Goal: Information Seeking & Learning: Learn about a topic

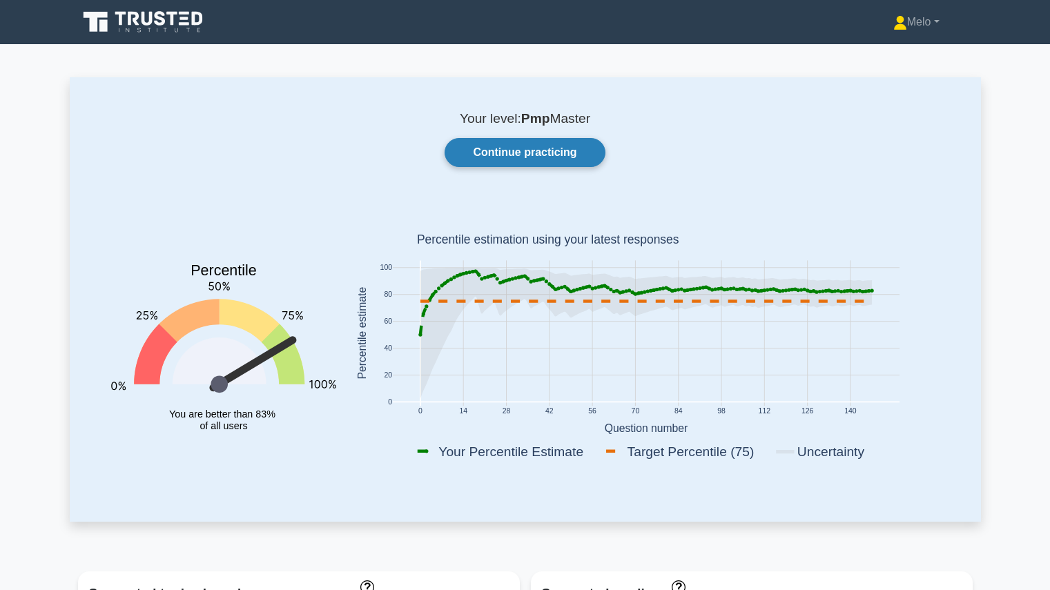
click at [513, 144] on link "Continue practicing" at bounding box center [524, 152] width 160 height 29
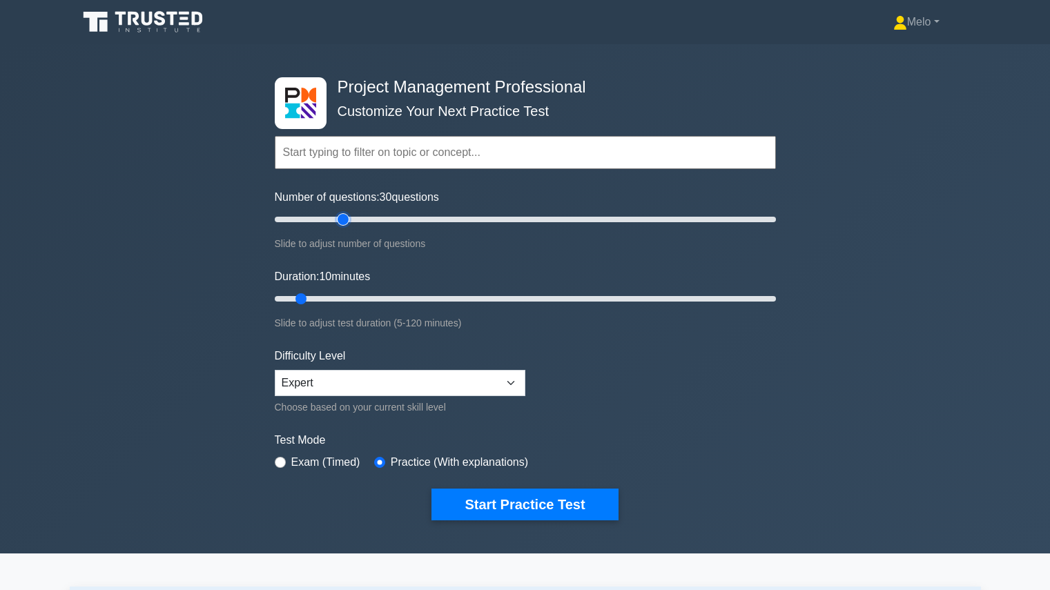
click at [344, 219] on input "Number of questions: 30 questions" at bounding box center [525, 219] width 501 height 17
click at [318, 218] on input "Number of questions: 20 questions" at bounding box center [525, 219] width 501 height 17
click at [342, 221] on input "Number of questions: 20 questions" at bounding box center [525, 219] width 501 height 17
type input "25"
click at [333, 223] on input "Number of questions: 25 questions" at bounding box center [525, 219] width 501 height 17
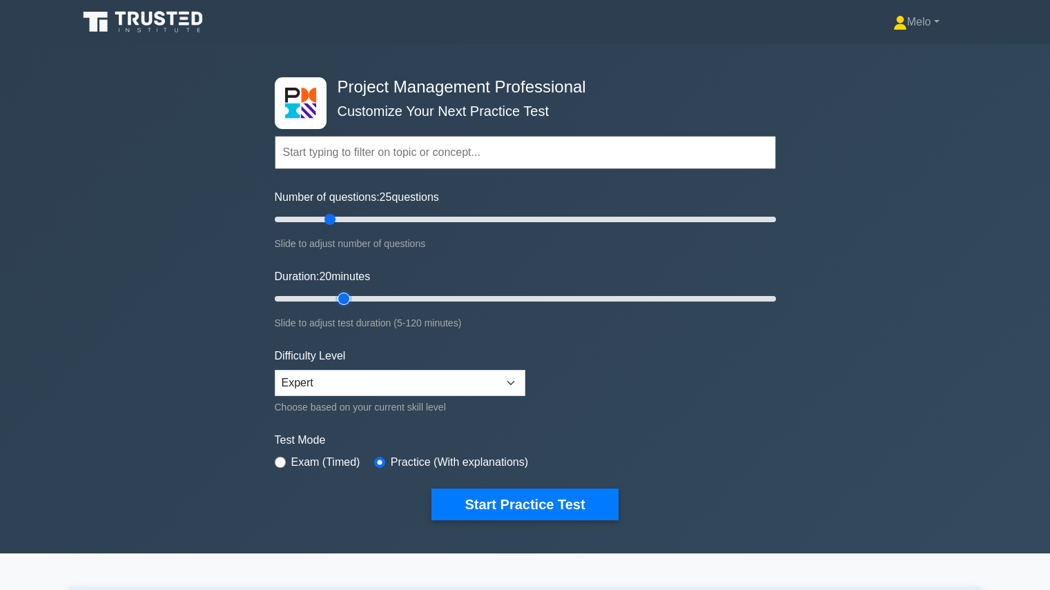
click at [334, 300] on input "Duration: 20 minutes" at bounding box center [525, 299] width 501 height 17
type input "25"
click at [355, 295] on input "Duration: 25 minutes" at bounding box center [525, 299] width 501 height 17
click at [279, 460] on input "radio" at bounding box center [280, 462] width 11 height 11
radio input "true"
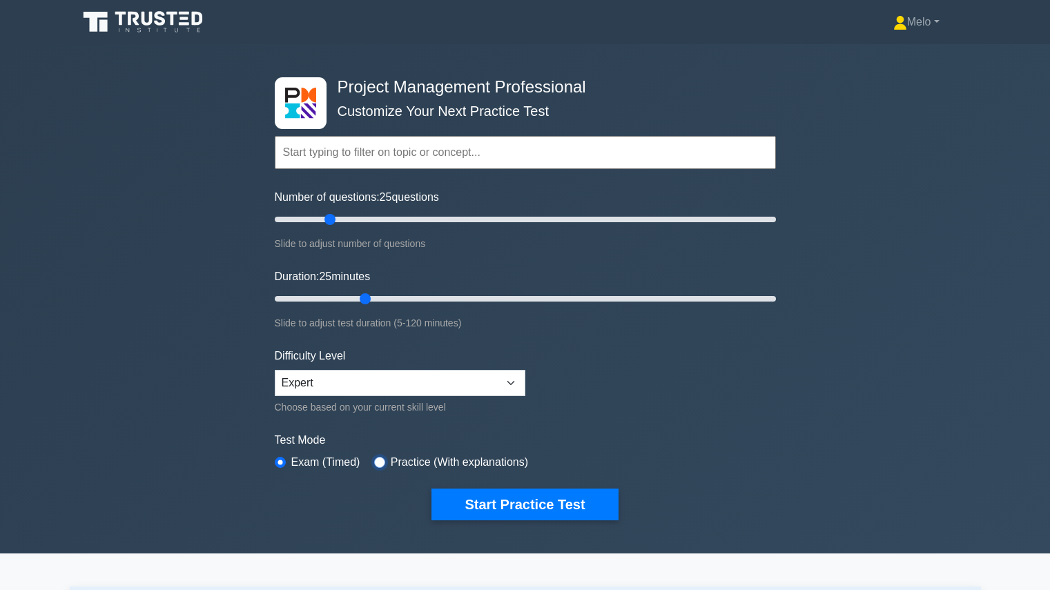
click at [375, 461] on input "radio" at bounding box center [379, 462] width 11 height 11
radio input "true"
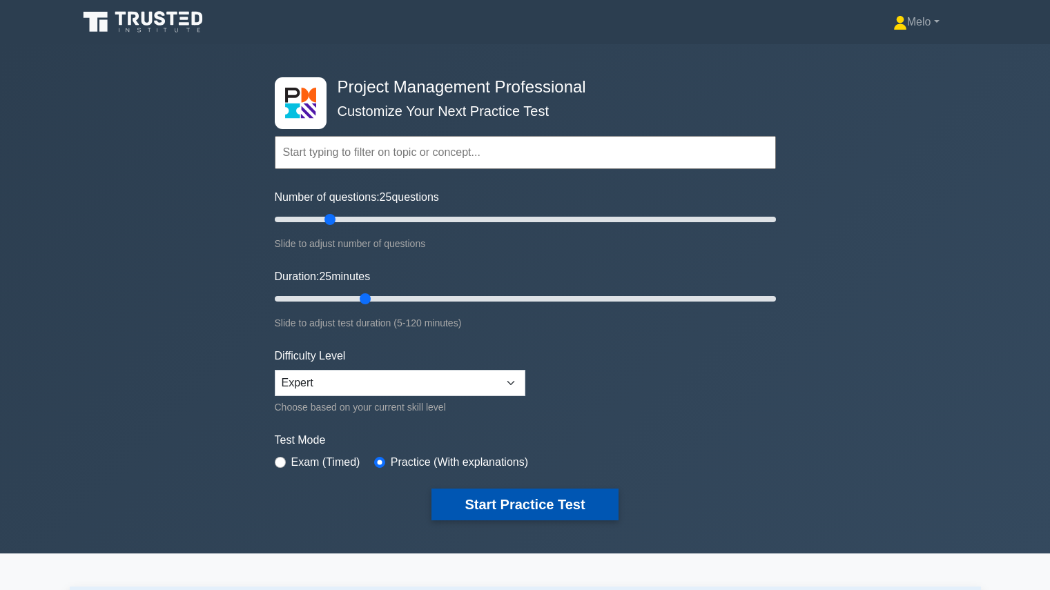
click at [485, 504] on button "Start Practice Test" at bounding box center [524, 505] width 186 height 32
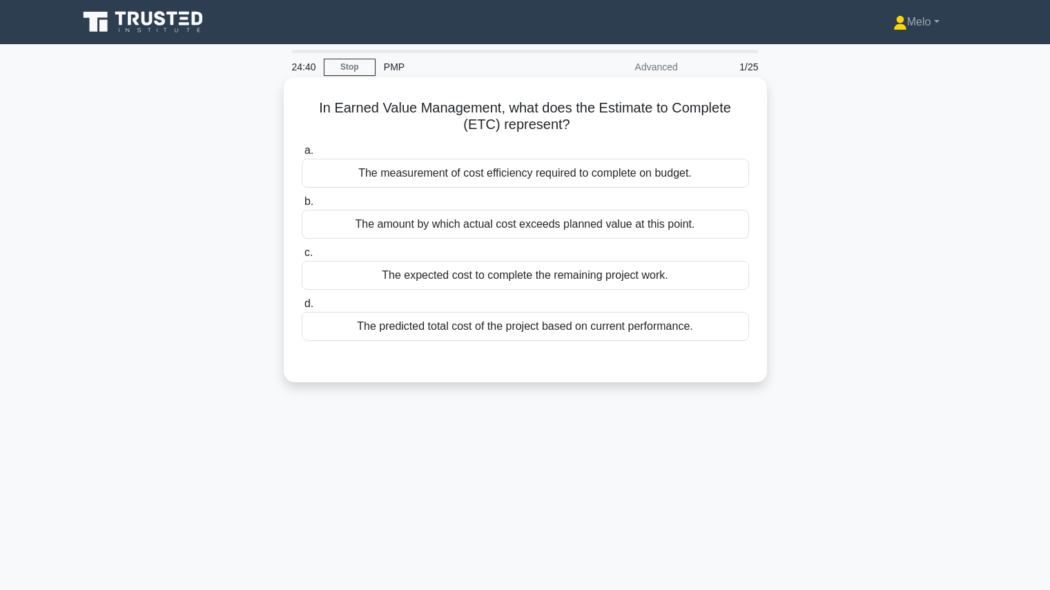
click at [527, 337] on div "The predicted total cost of the project based on current performance." at bounding box center [525, 326] width 447 height 29
click at [302, 308] on input "d. The predicted total cost of the project based on current performance." at bounding box center [302, 304] width 0 height 9
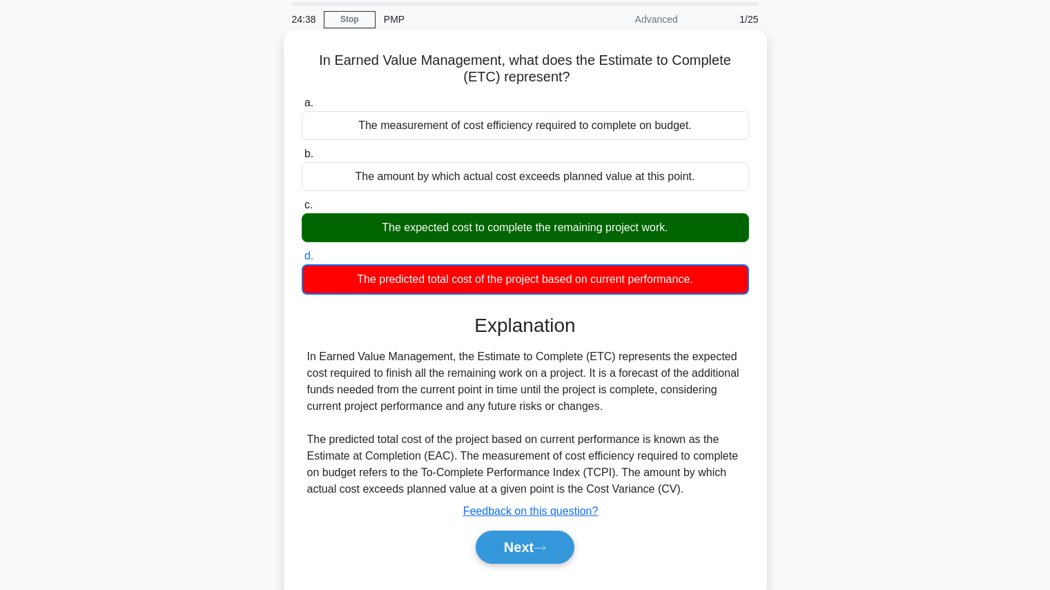
scroll to position [48, 0]
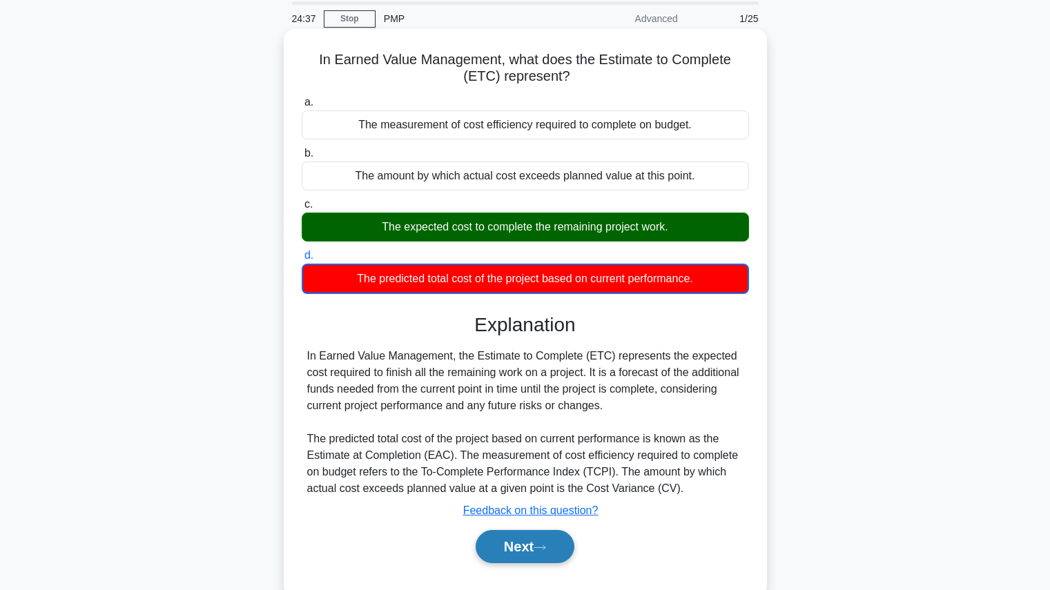
click at [529, 540] on button "Next" at bounding box center [524, 546] width 99 height 33
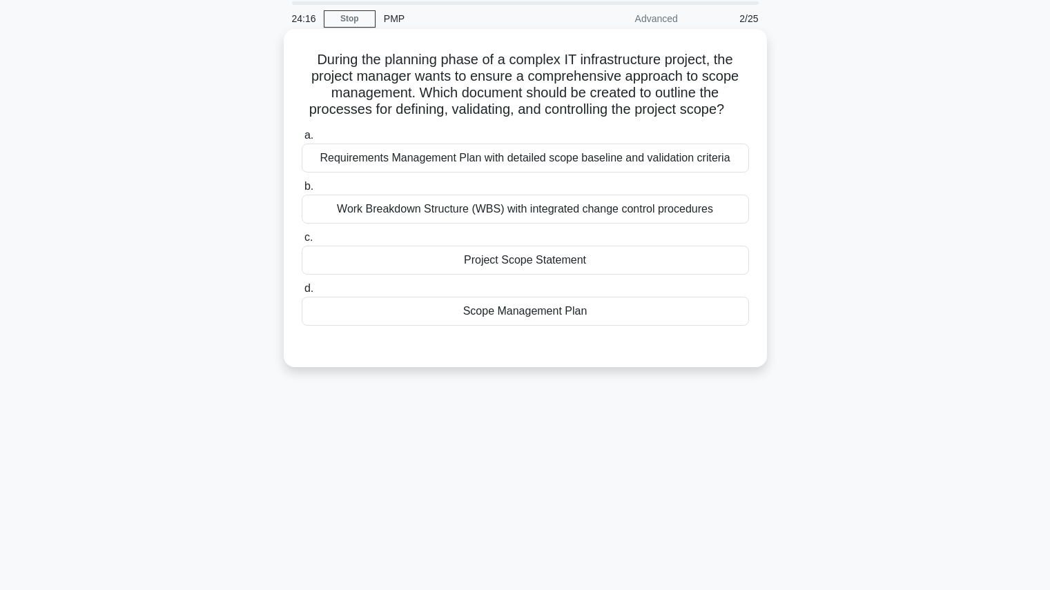
click at [600, 312] on div "Scope Management Plan" at bounding box center [525, 311] width 447 height 29
click at [302, 293] on input "d. Scope Management Plan" at bounding box center [302, 288] width 0 height 9
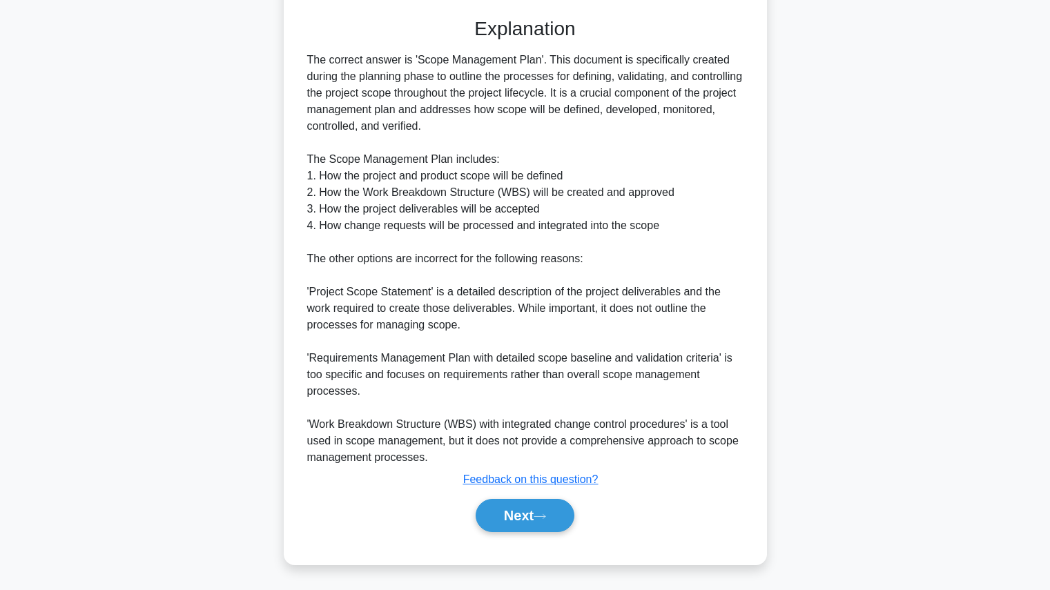
scroll to position [377, 0]
click at [543, 527] on button "Next" at bounding box center [524, 514] width 99 height 33
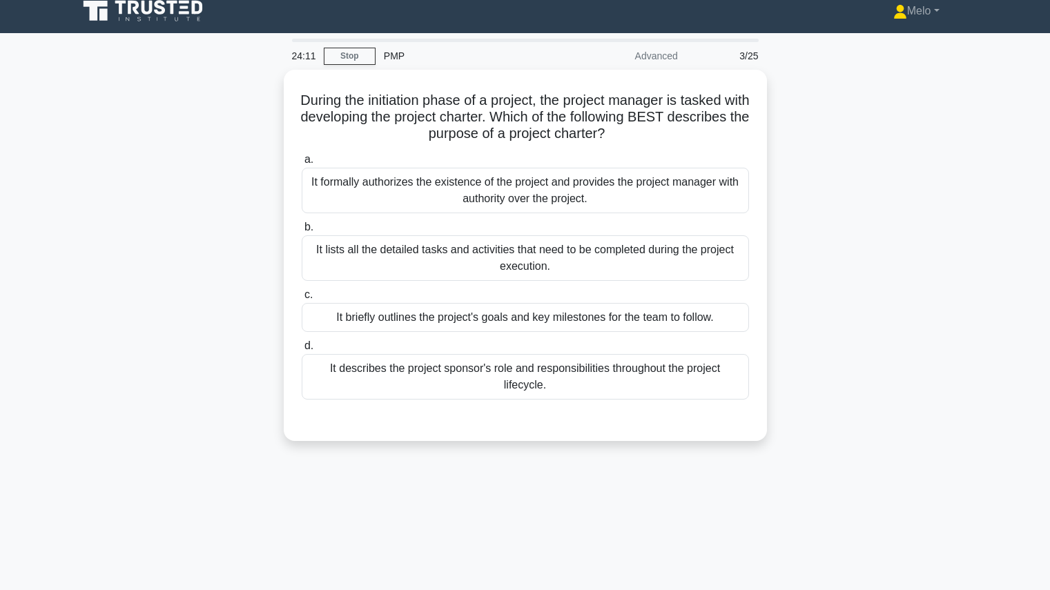
scroll to position [10, 0]
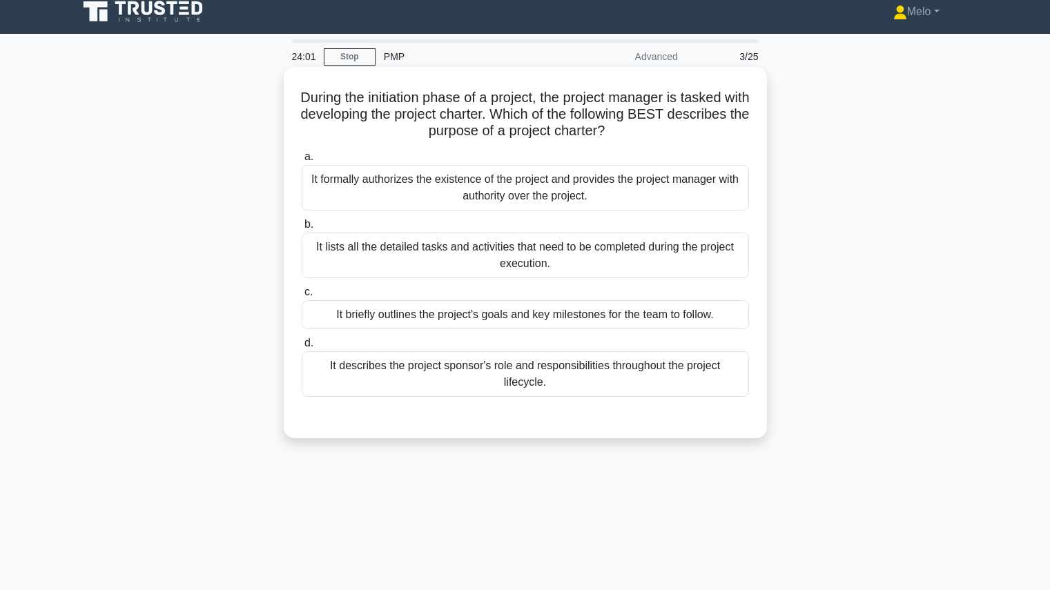
click at [557, 204] on div "It formally authorizes the existence of the project and provides the project ma…" at bounding box center [525, 188] width 447 height 46
click at [302, 161] on input "a. It formally authorizes the existence of the project and provides the project…" at bounding box center [302, 157] width 0 height 9
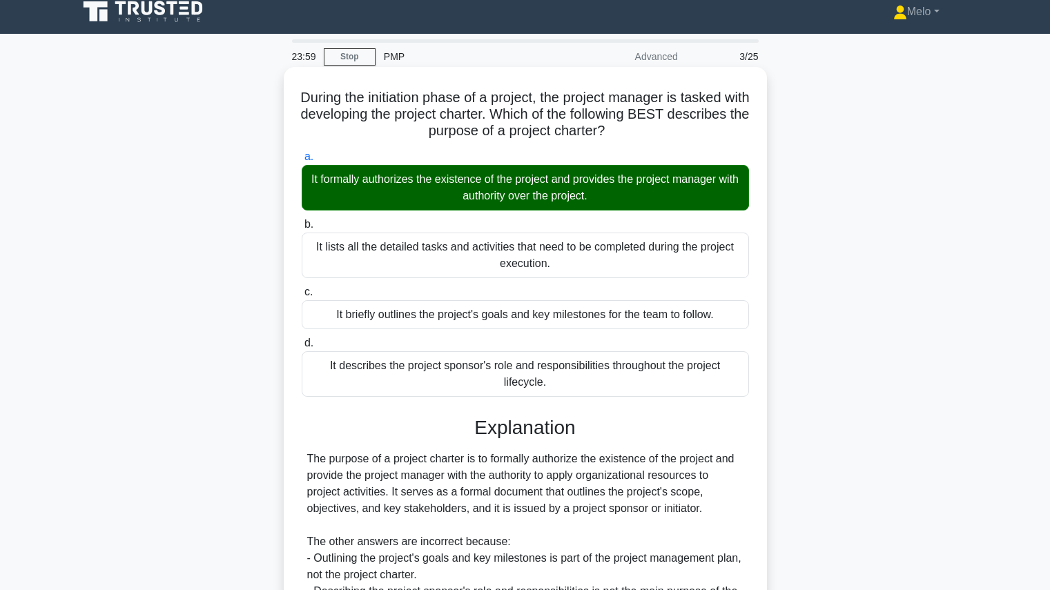
scroll to position [195, 0]
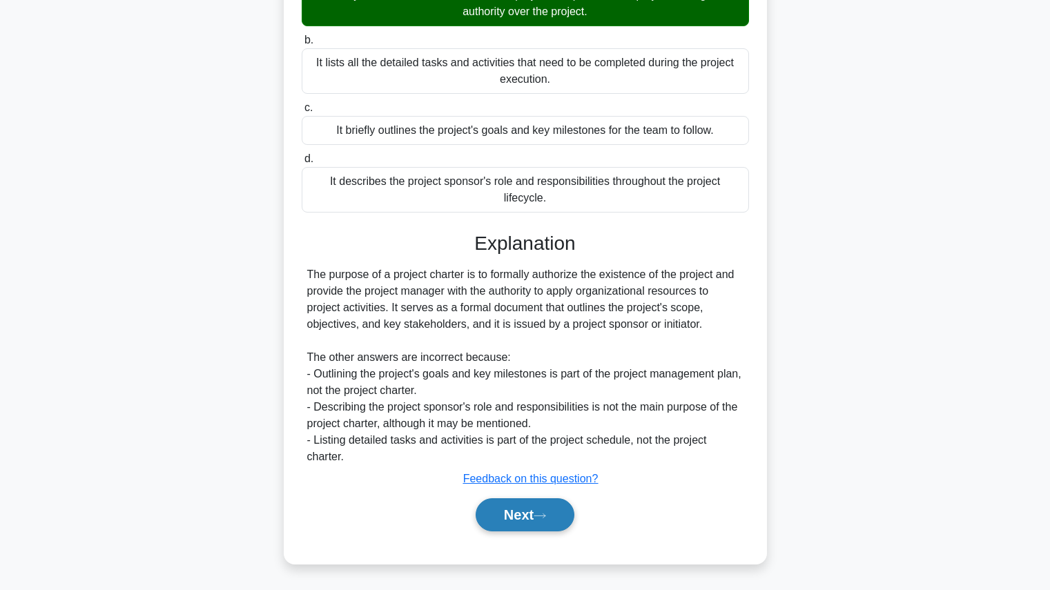
click at [524, 526] on button "Next" at bounding box center [524, 514] width 99 height 33
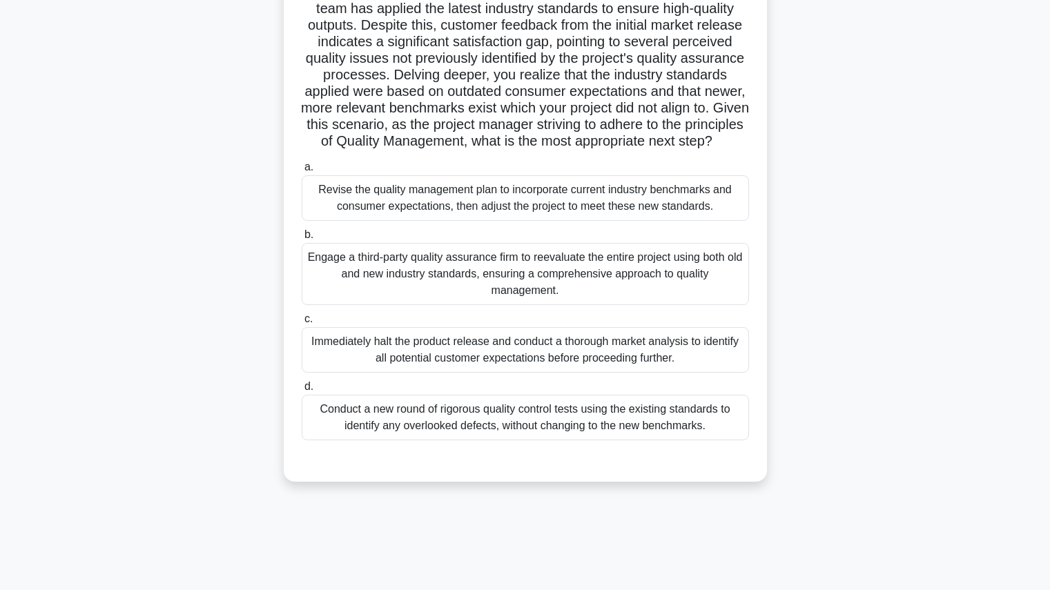
scroll to position [94, 0]
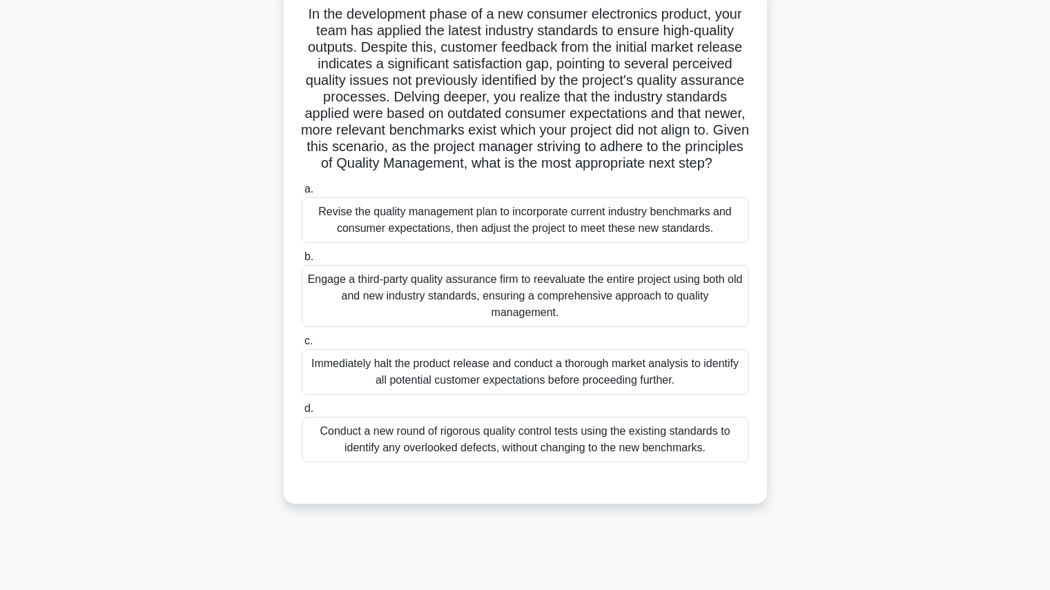
click at [591, 234] on div "Revise the quality management plan to incorporate current industry benchmarks a…" at bounding box center [525, 220] width 447 height 46
click at [302, 194] on input "a. Revise the quality management plan to incorporate current industry benchmark…" at bounding box center [302, 189] width 0 height 9
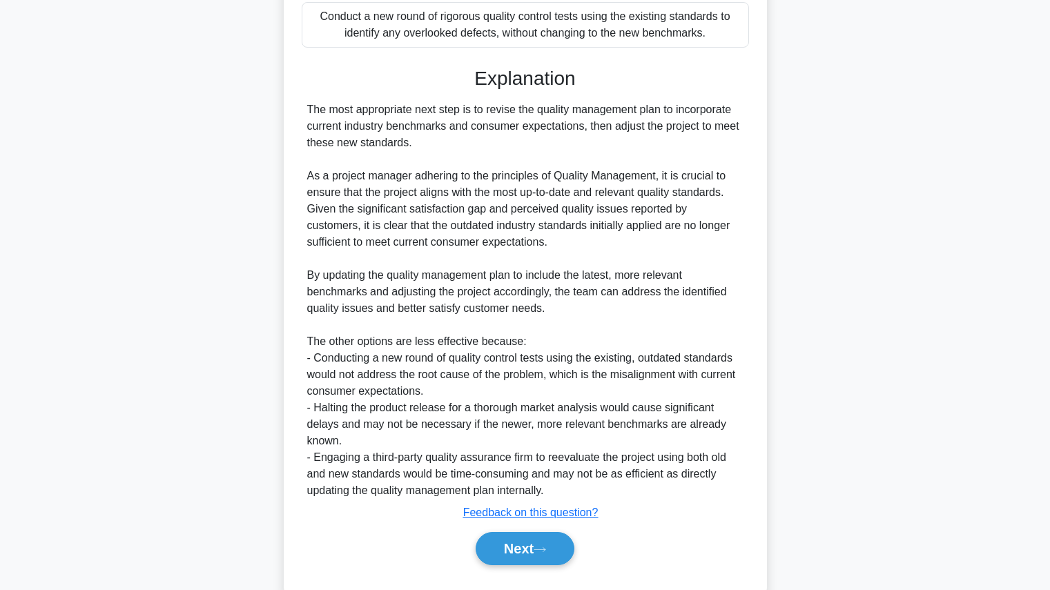
scroll to position [560, 0]
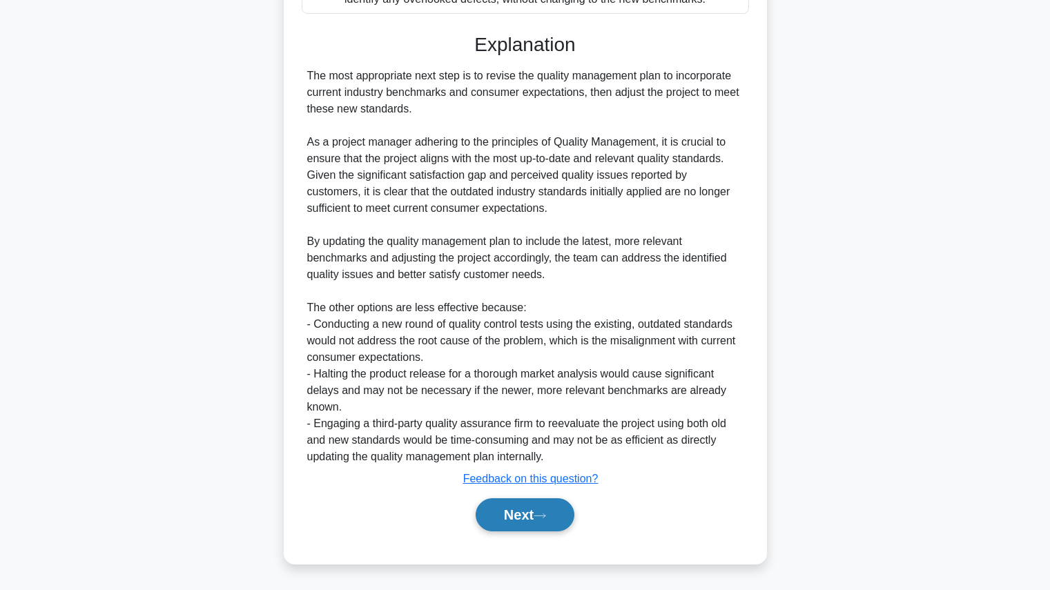
click at [541, 515] on icon at bounding box center [539, 516] width 12 height 8
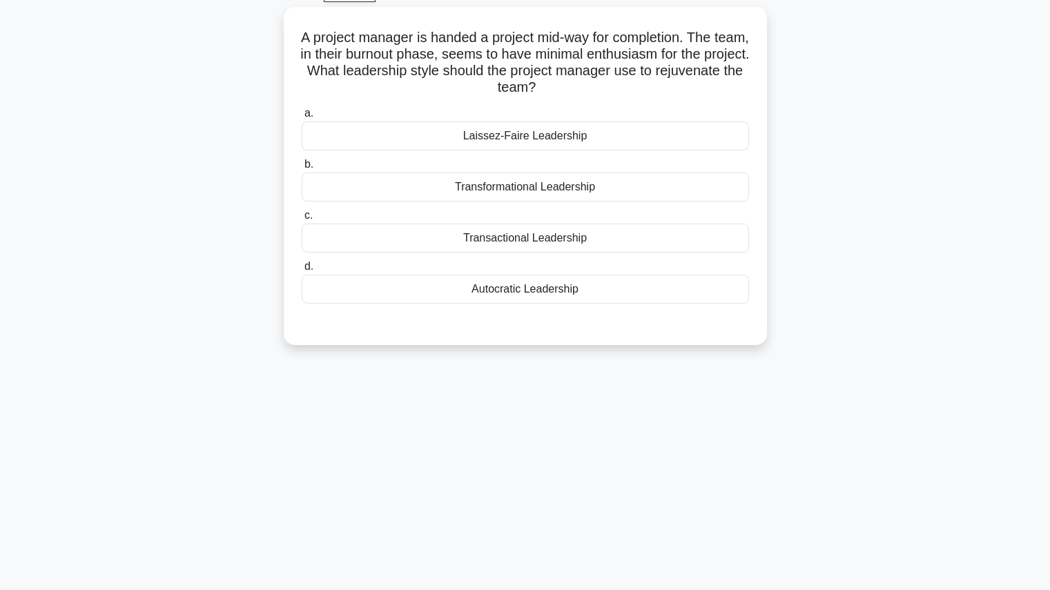
scroll to position [73, 0]
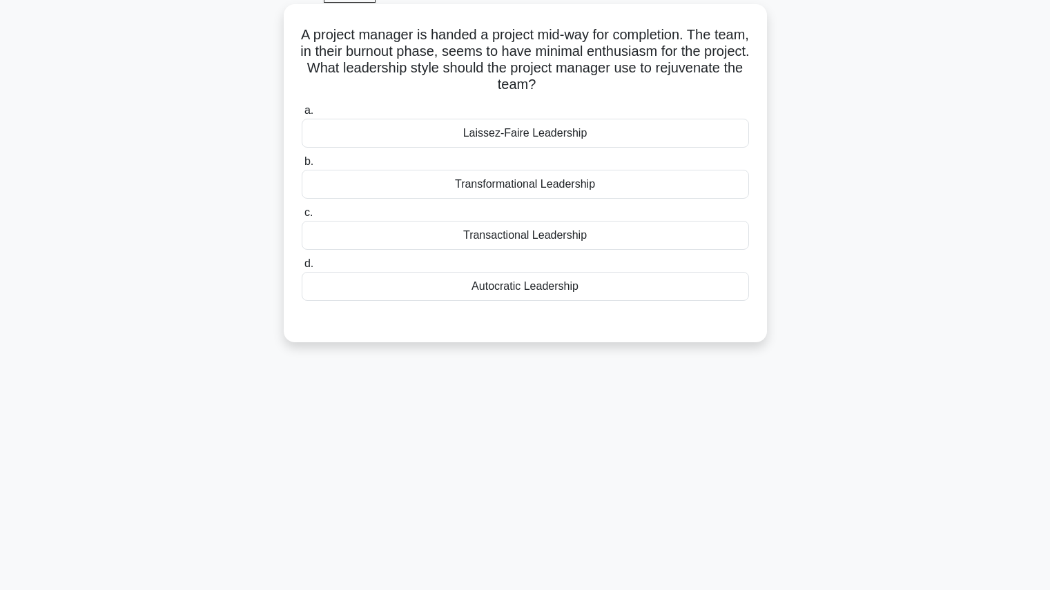
click at [590, 188] on div "Transformational Leadership" at bounding box center [525, 184] width 447 height 29
click at [302, 166] on input "b. Transformational Leadership" at bounding box center [302, 161] width 0 height 9
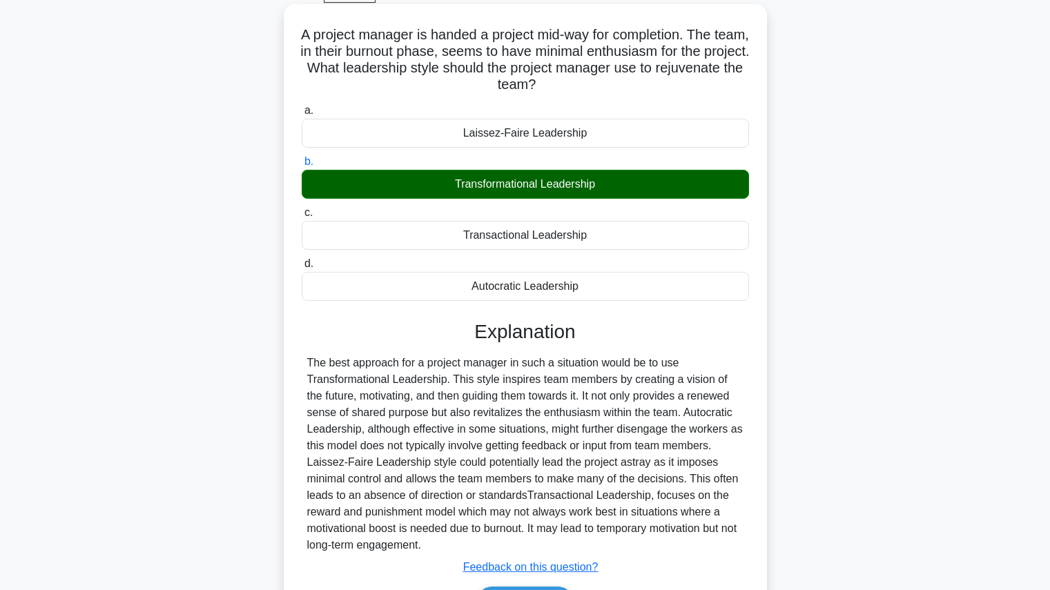
scroll to position [162, 0]
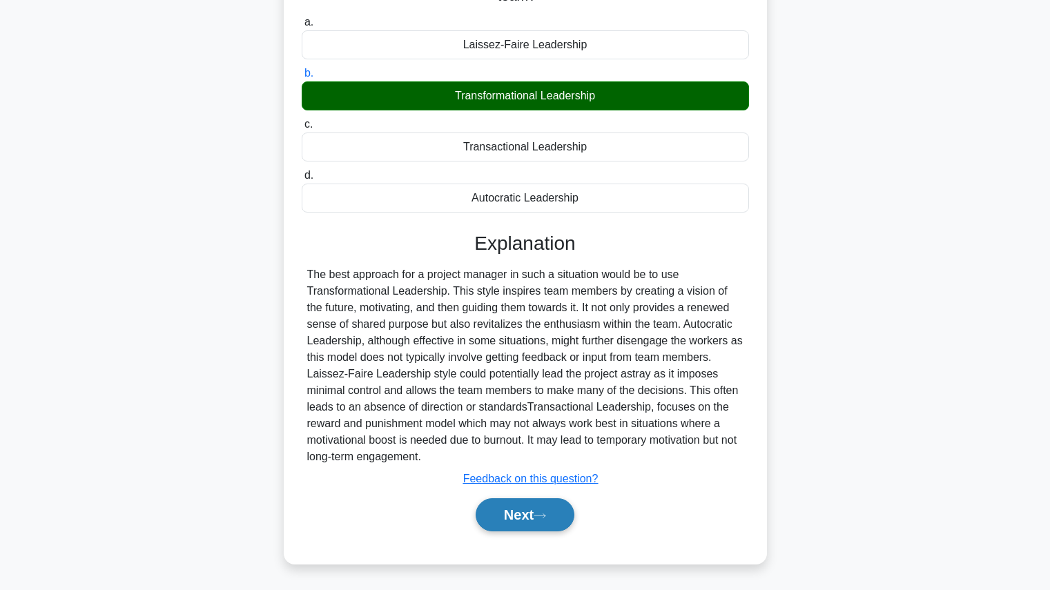
click at [533, 506] on button "Next" at bounding box center [524, 514] width 99 height 33
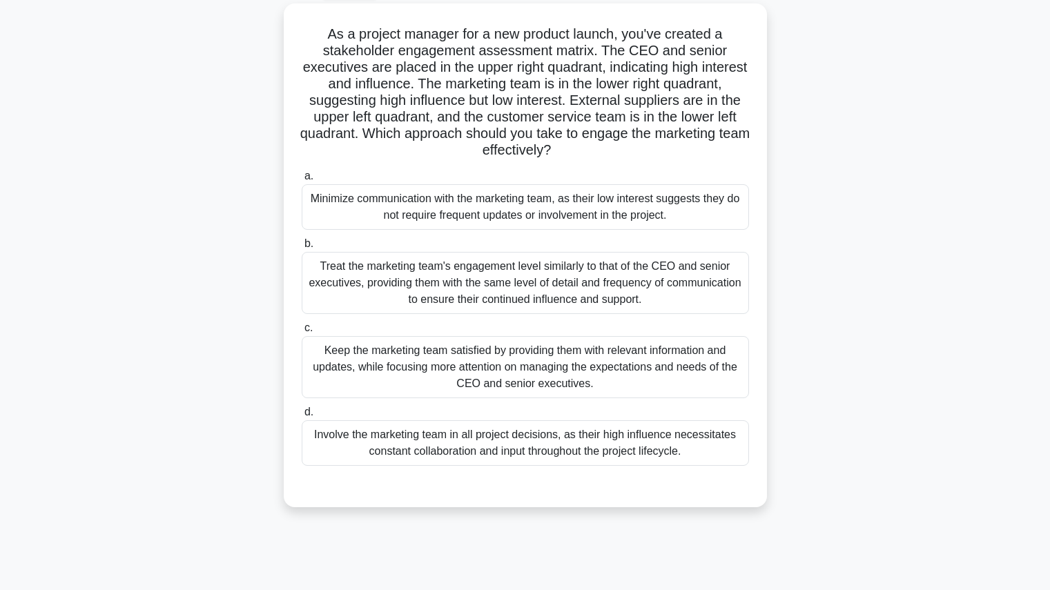
scroll to position [77, 0]
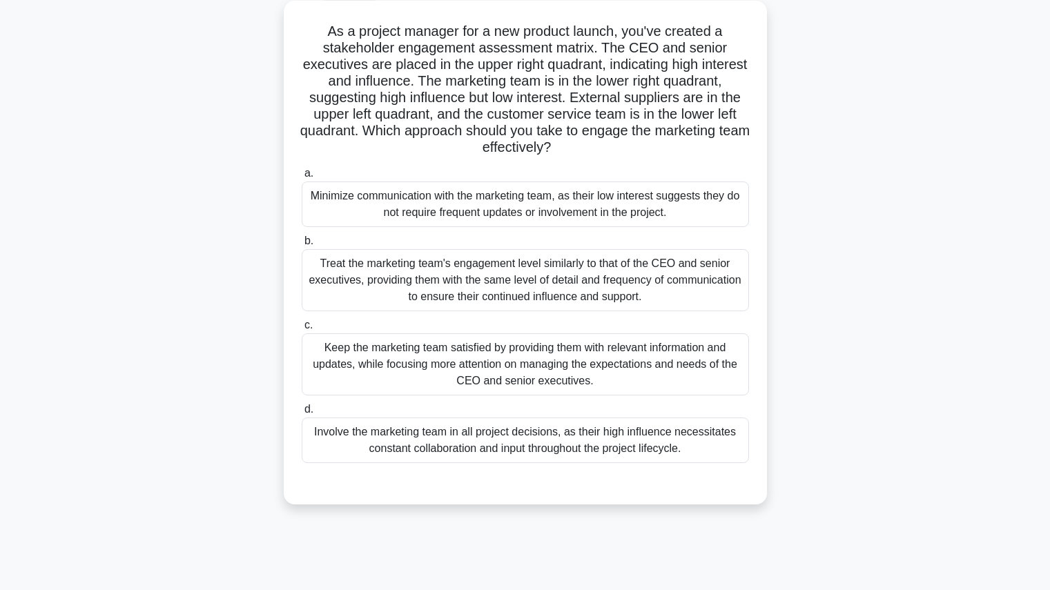
click at [613, 366] on div "Keep the marketing team satisfied by providing them with relevant information a…" at bounding box center [525, 364] width 447 height 62
click at [302, 330] on input "c. Keep the marketing team satisfied by providing them with relevant informatio…" at bounding box center [302, 325] width 0 height 9
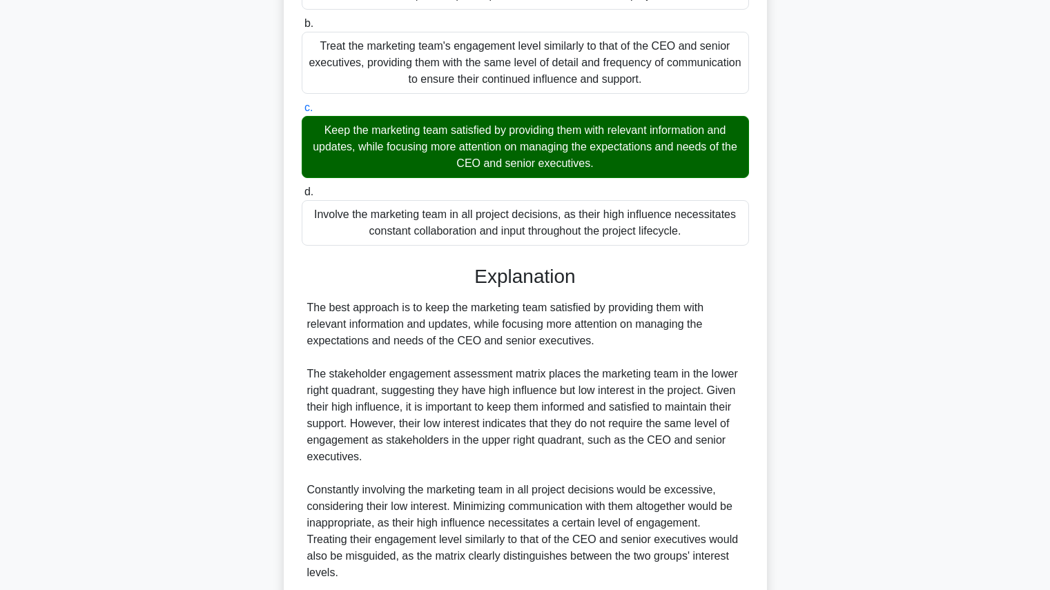
scroll to position [394, 0]
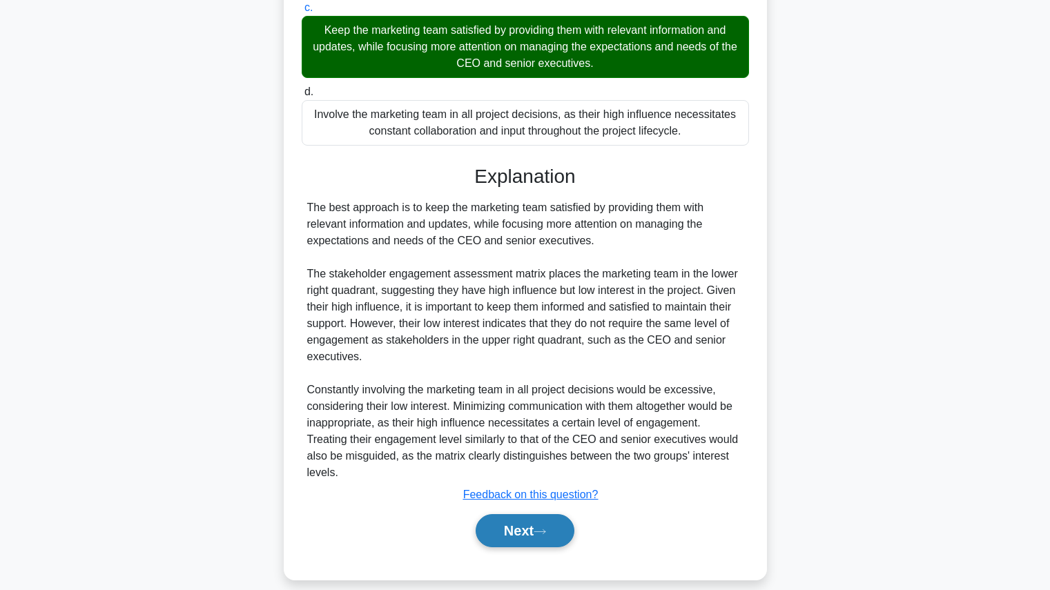
click at [559, 514] on button "Next" at bounding box center [524, 530] width 99 height 33
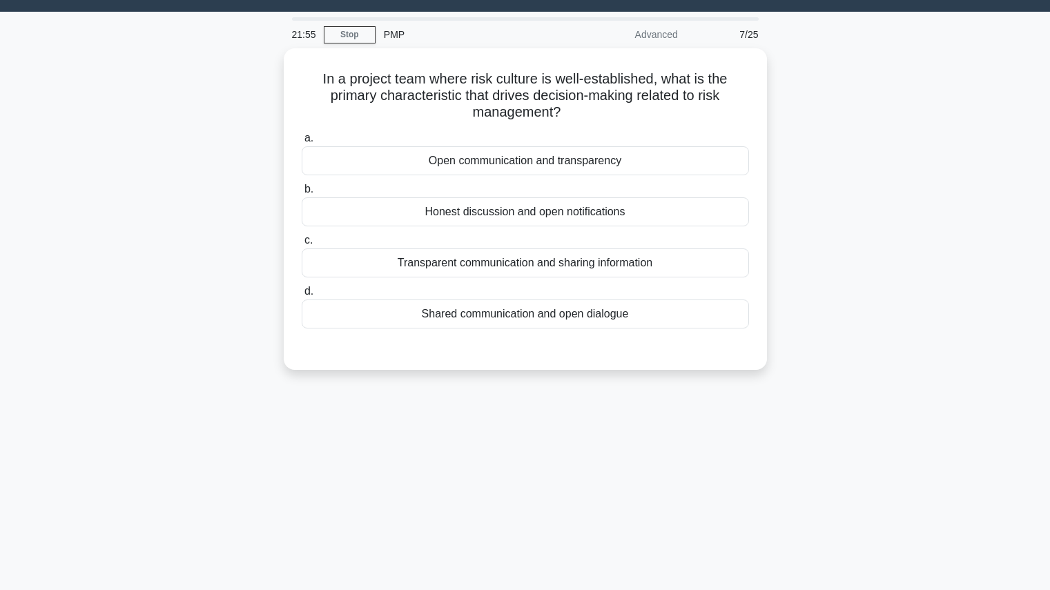
scroll to position [0, 0]
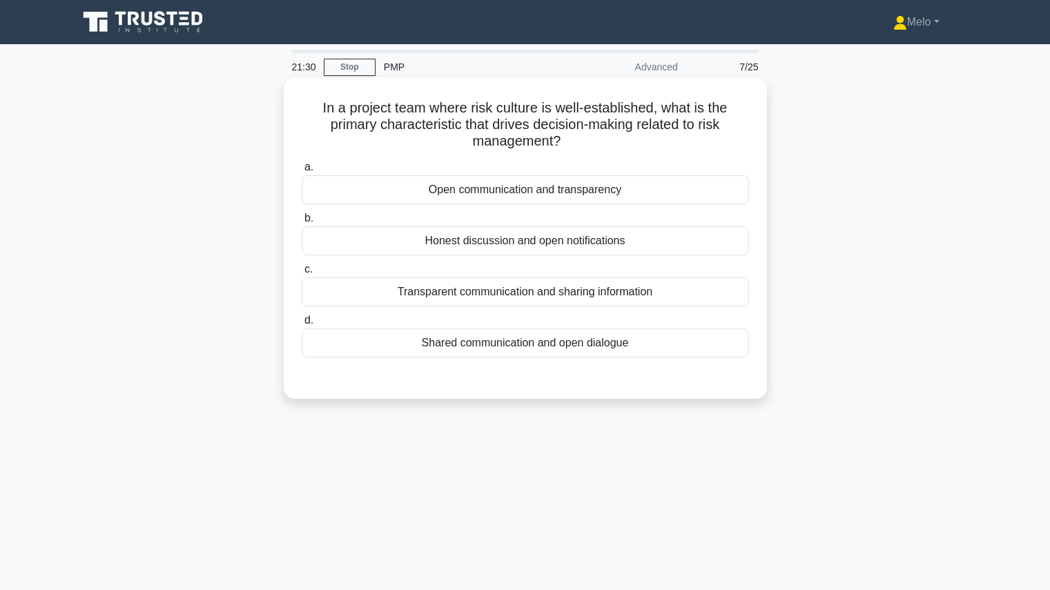
click at [600, 295] on div "Transparent communication and sharing information" at bounding box center [525, 291] width 447 height 29
click at [302, 274] on input "c. Transparent communication and sharing information" at bounding box center [302, 269] width 0 height 9
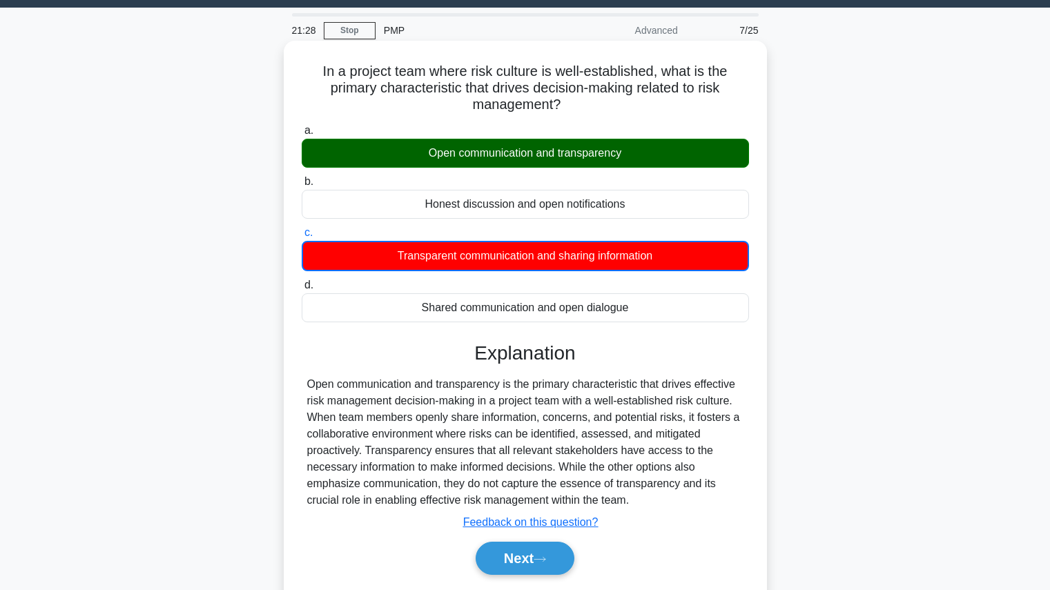
scroll to position [37, 0]
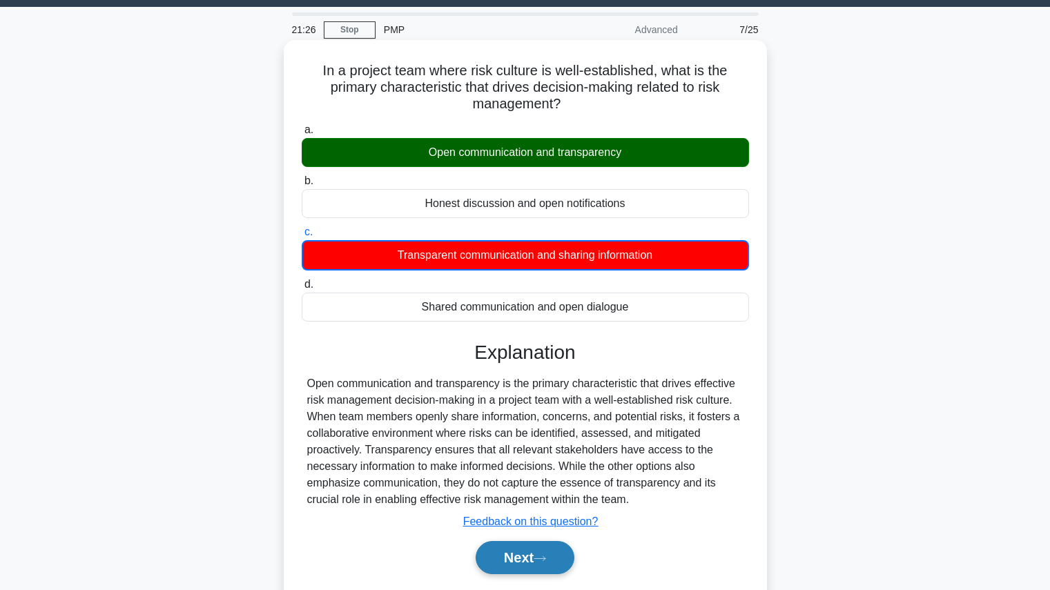
click at [556, 565] on button "Next" at bounding box center [524, 557] width 99 height 33
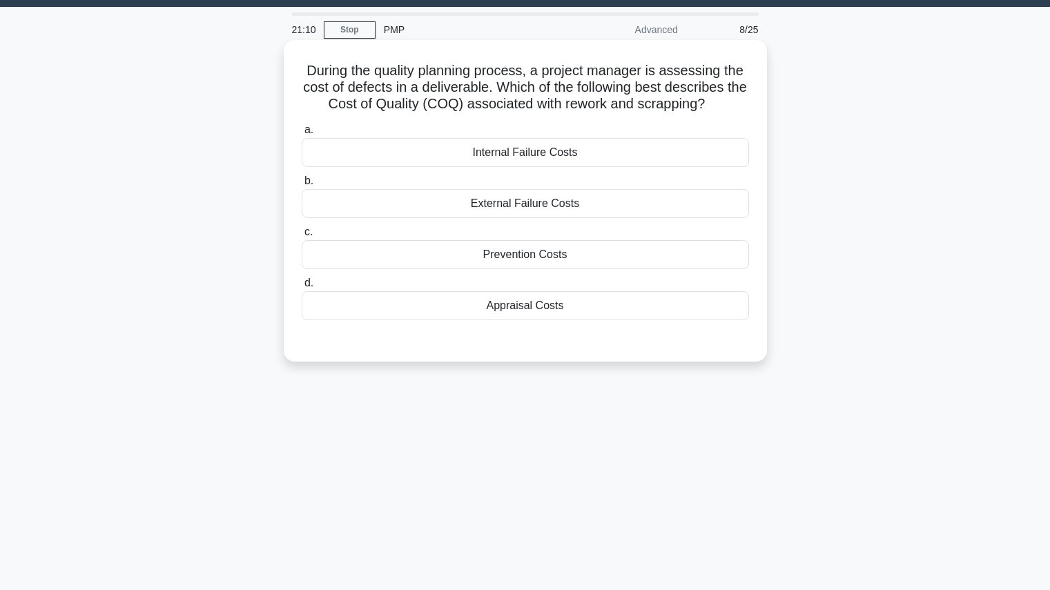
click at [589, 147] on div "Internal Failure Costs" at bounding box center [525, 152] width 447 height 29
click at [302, 135] on input "a. Internal Failure Costs" at bounding box center [302, 130] width 0 height 9
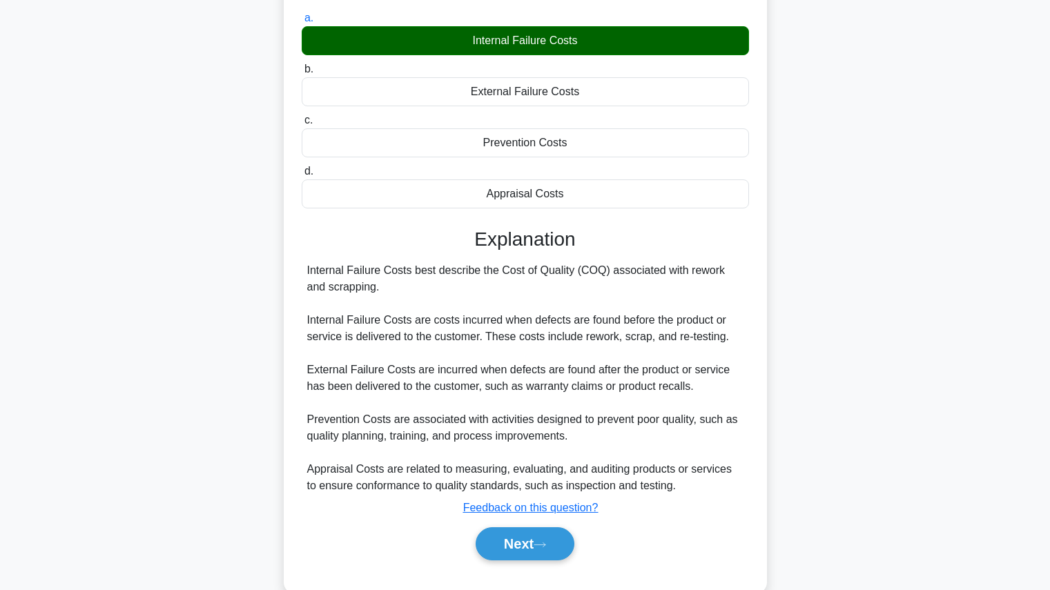
scroll to position [150, 0]
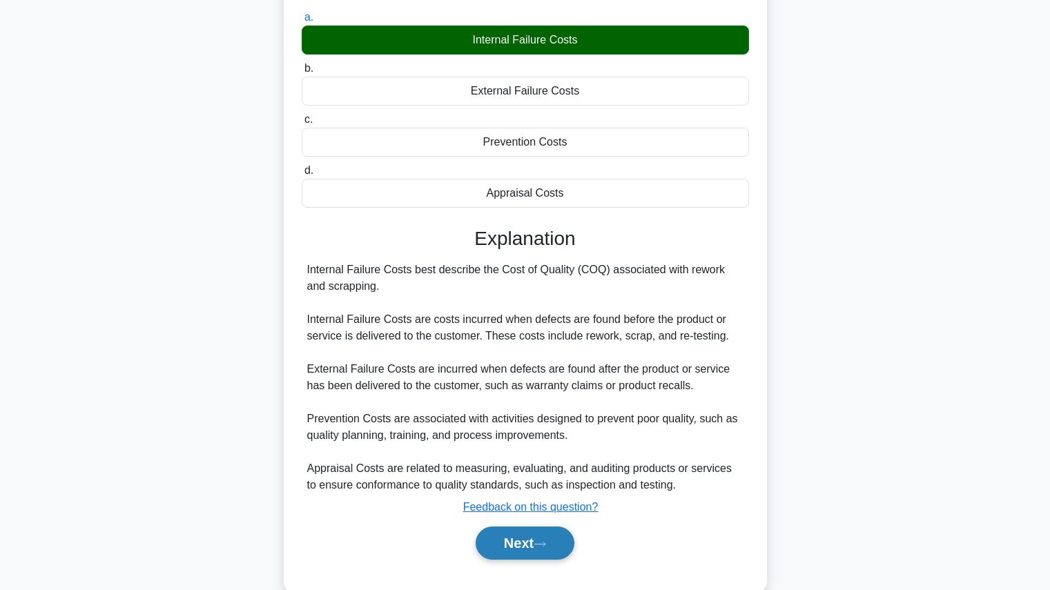
click at [546, 547] on icon at bounding box center [539, 544] width 12 height 8
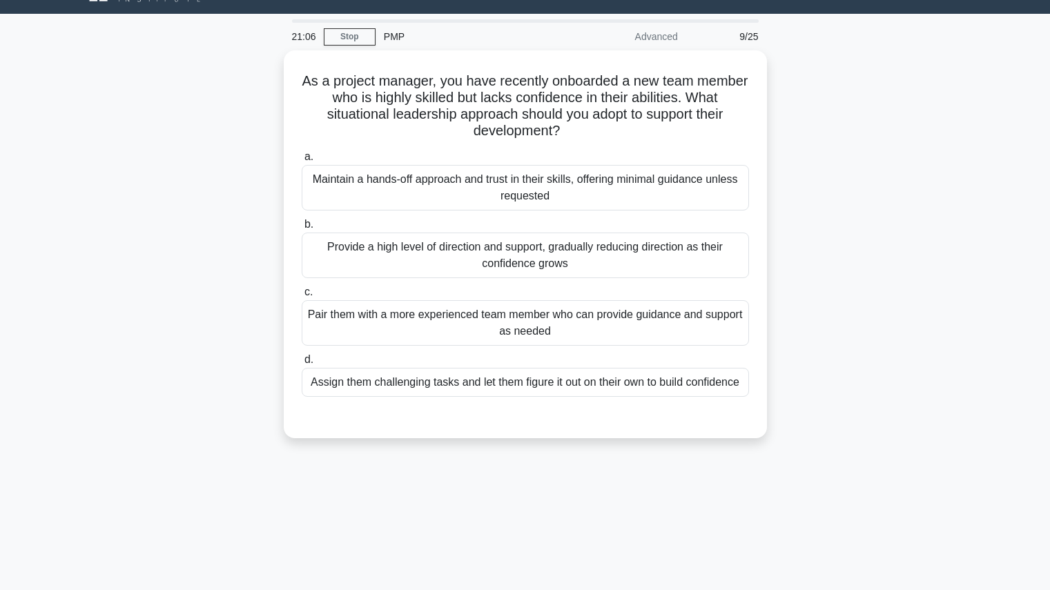
scroll to position [30, 0]
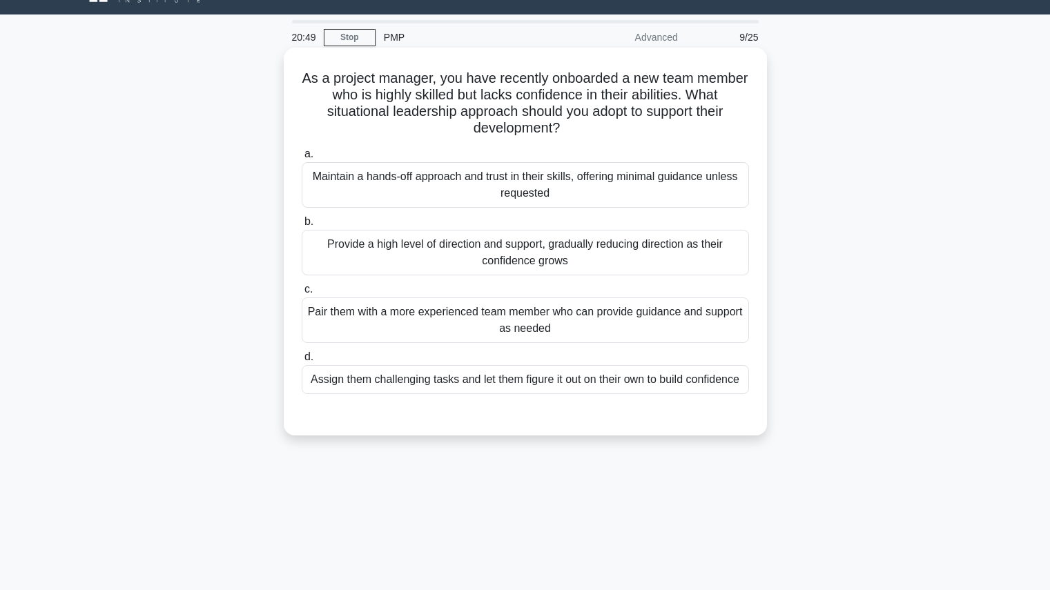
click at [565, 259] on div "Provide a high level of direction and support, gradually reducing direction as …" at bounding box center [525, 253] width 447 height 46
click at [302, 226] on input "b. Provide a high level of direction and support, gradually reducing direction …" at bounding box center [302, 221] width 0 height 9
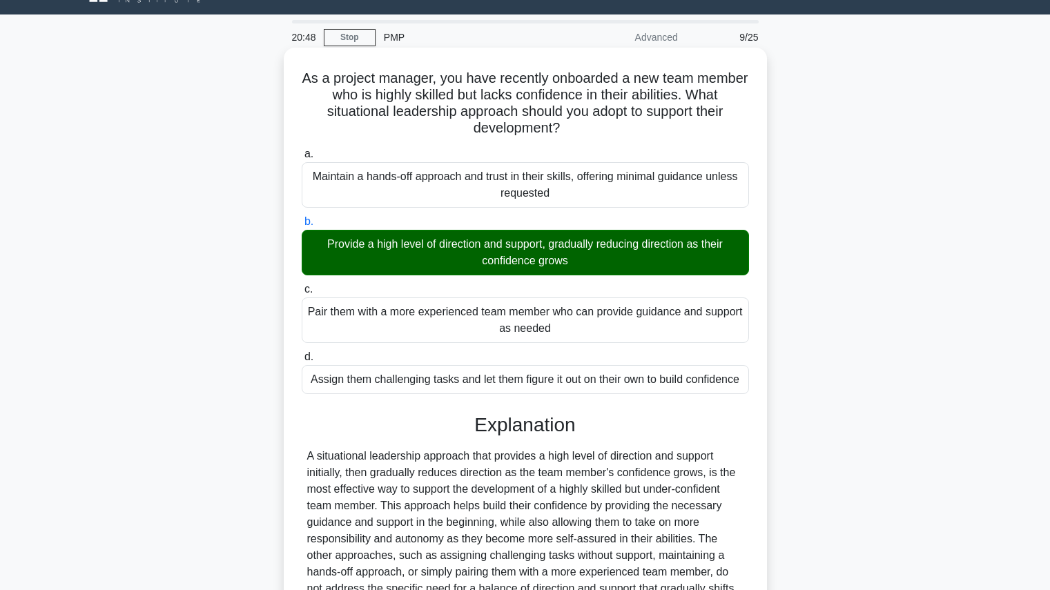
scroll to position [179, 0]
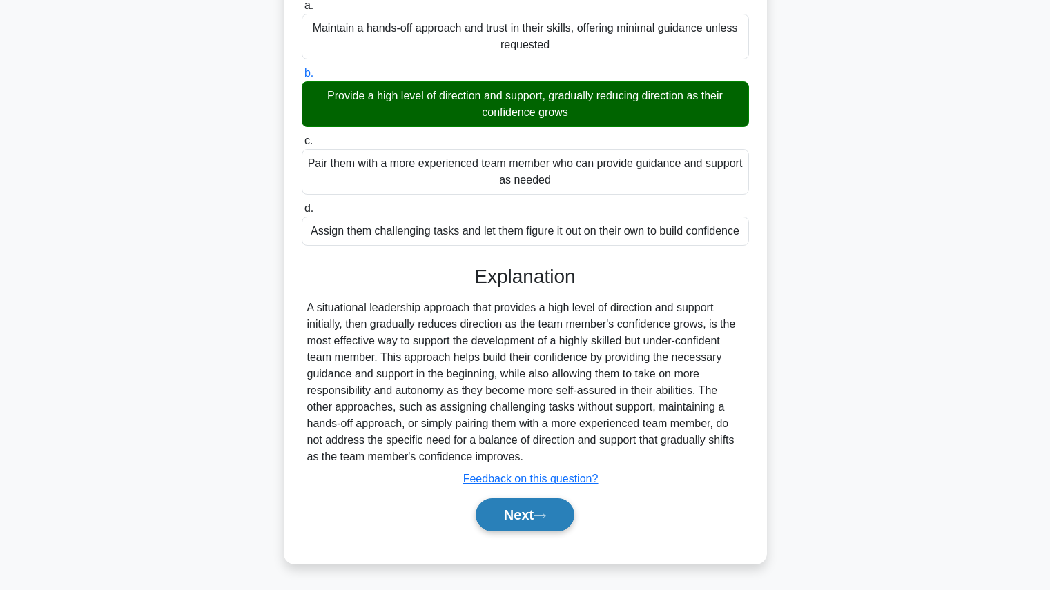
click at [560, 520] on button "Next" at bounding box center [524, 514] width 99 height 33
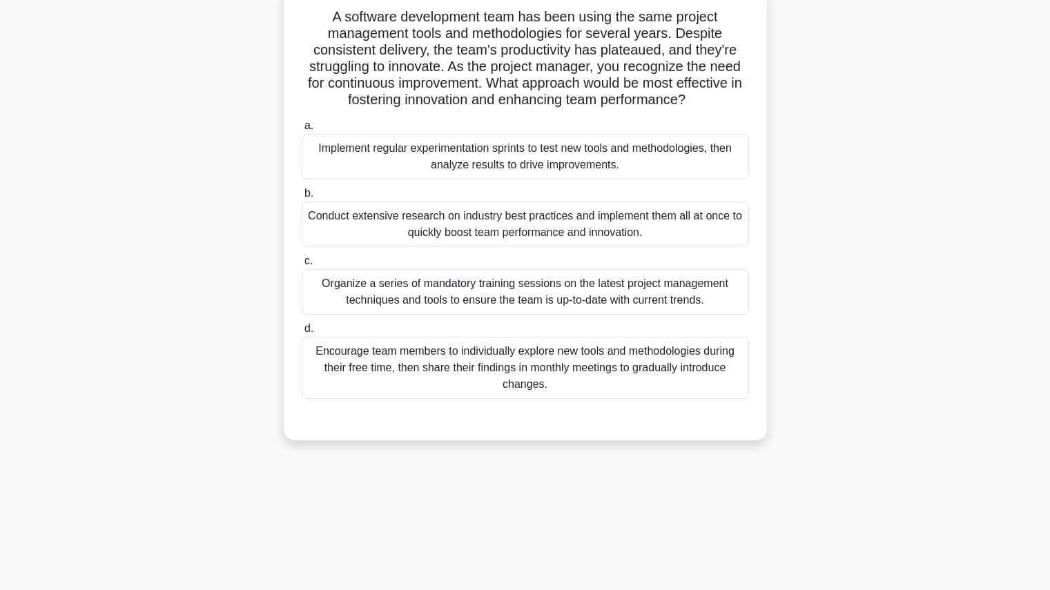
scroll to position [94, 0]
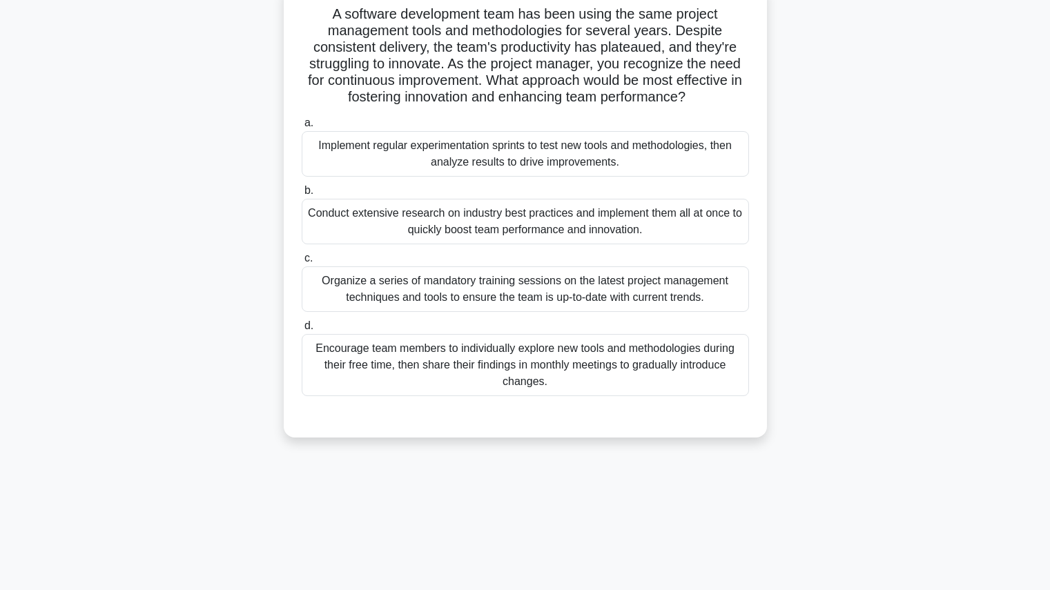
click at [627, 155] on div "Implement regular experimentation sprints to test new tools and methodologies, …" at bounding box center [525, 154] width 447 height 46
click at [302, 128] on input "a. Implement regular experimentation sprints to test new tools and methodologie…" at bounding box center [302, 123] width 0 height 9
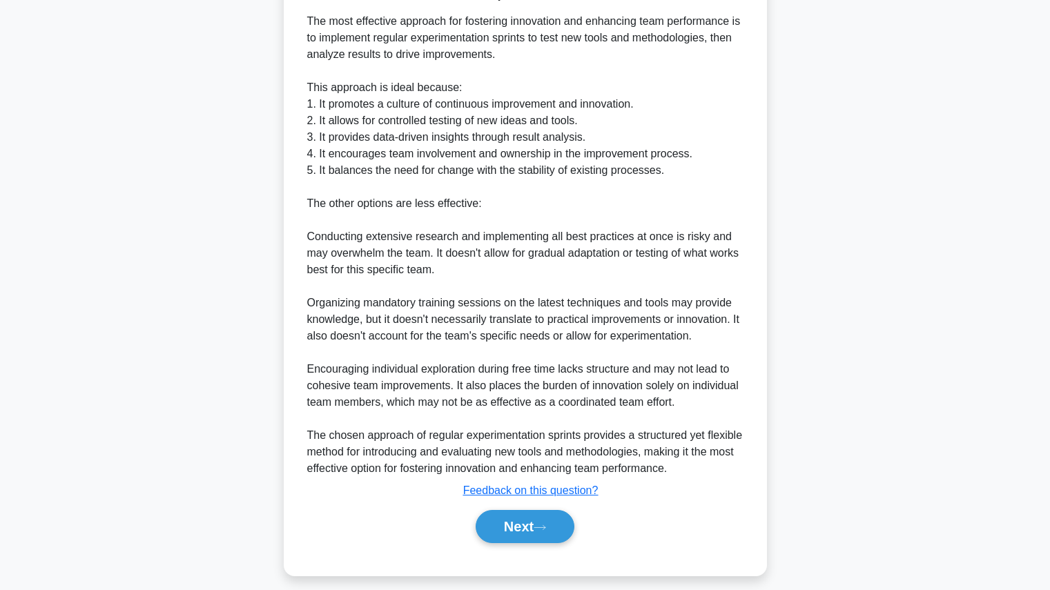
scroll to position [531, 0]
click at [559, 529] on button "Next" at bounding box center [524, 525] width 99 height 33
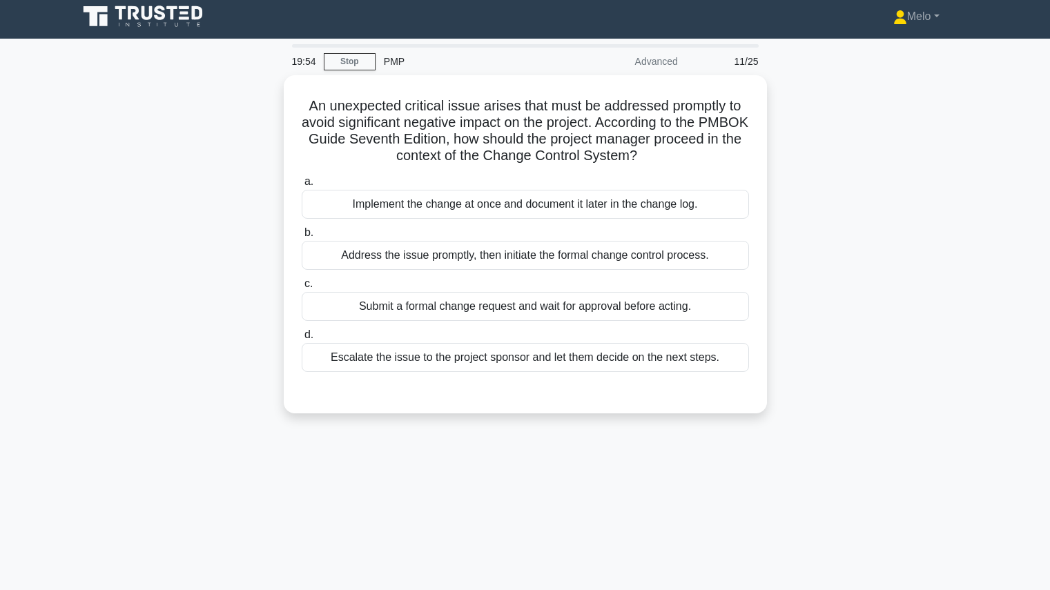
scroll to position [5, 0]
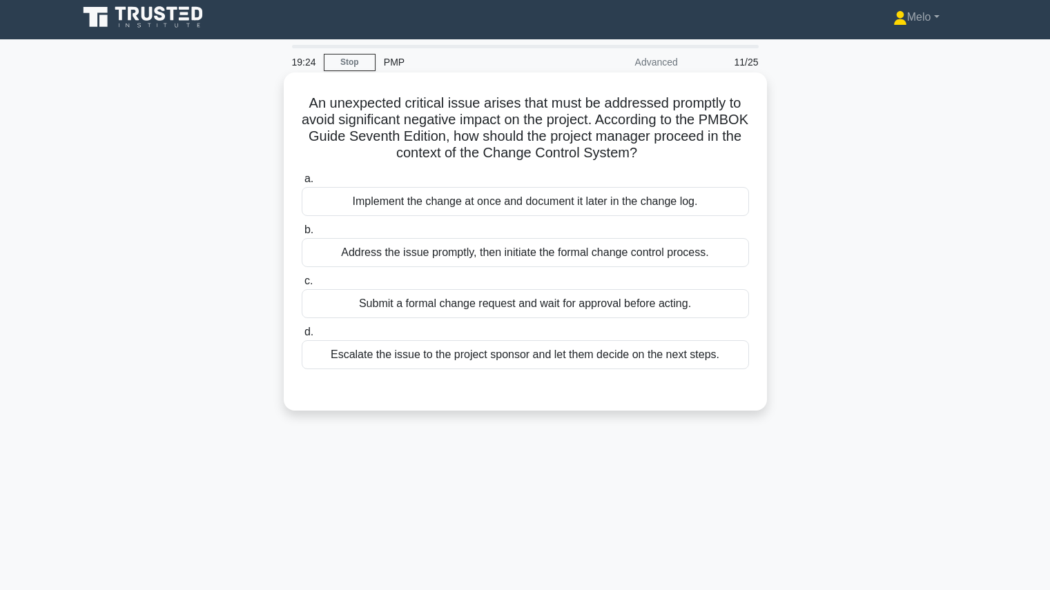
click at [598, 262] on div "Address the issue promptly, then initiate the formal change control process." at bounding box center [525, 252] width 447 height 29
click at [302, 235] on input "b. Address the issue promptly, then initiate the formal change control process." at bounding box center [302, 230] width 0 height 9
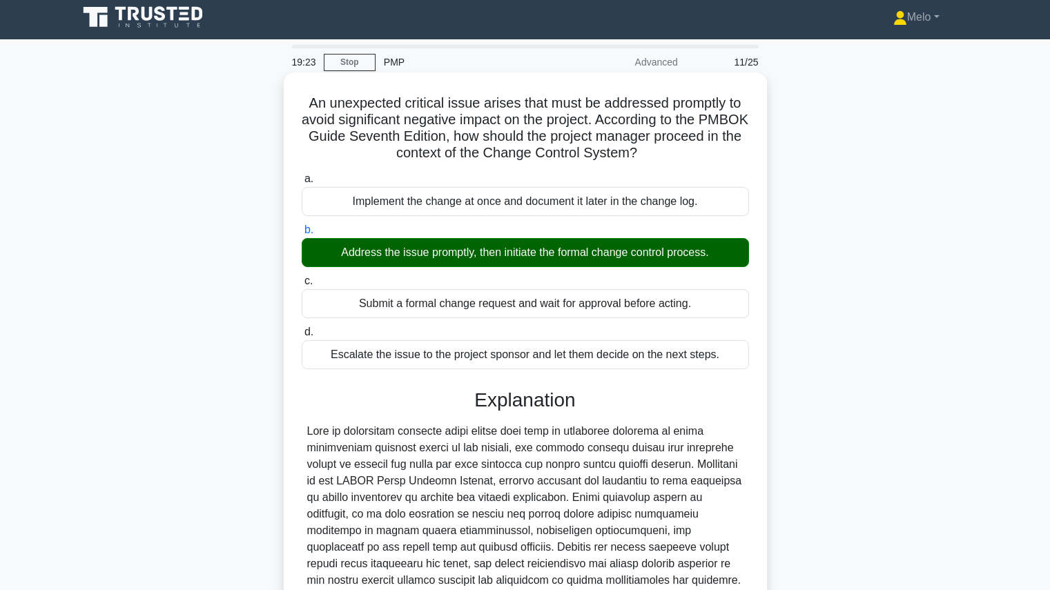
scroll to position [179, 0]
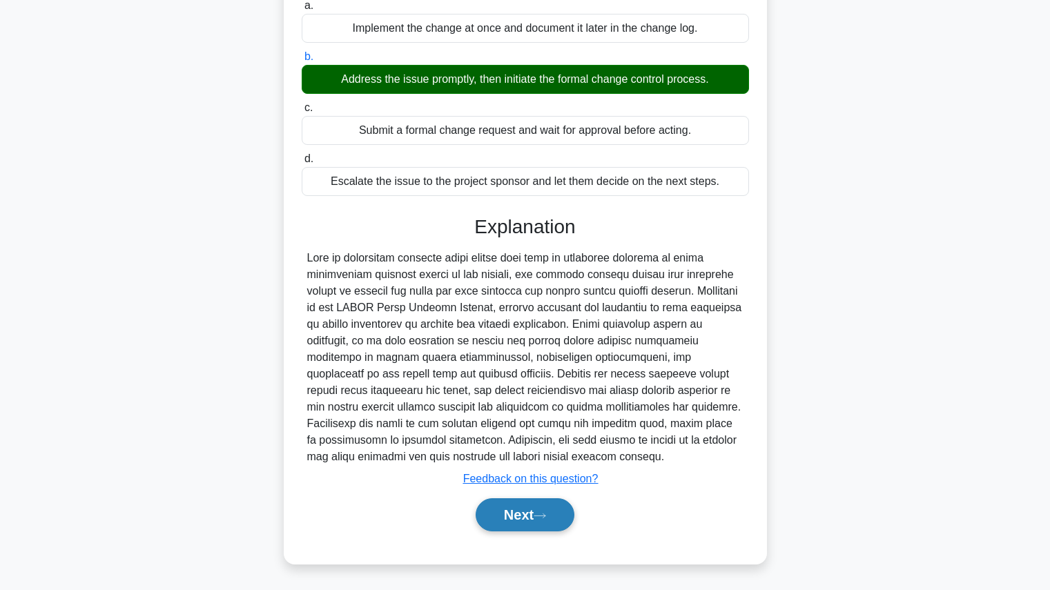
click at [556, 520] on button "Next" at bounding box center [524, 514] width 99 height 33
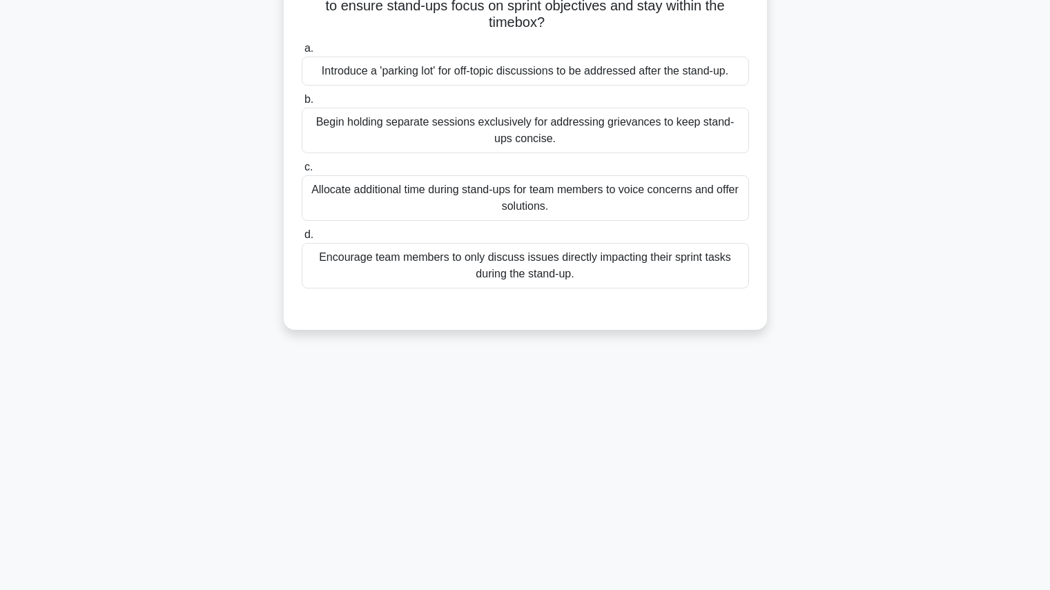
click at [556, 520] on div "19:19 Stop PMP Advanced 12/25 During a high-pressure project, the Scrum Master …" at bounding box center [525, 239] width 911 height 690
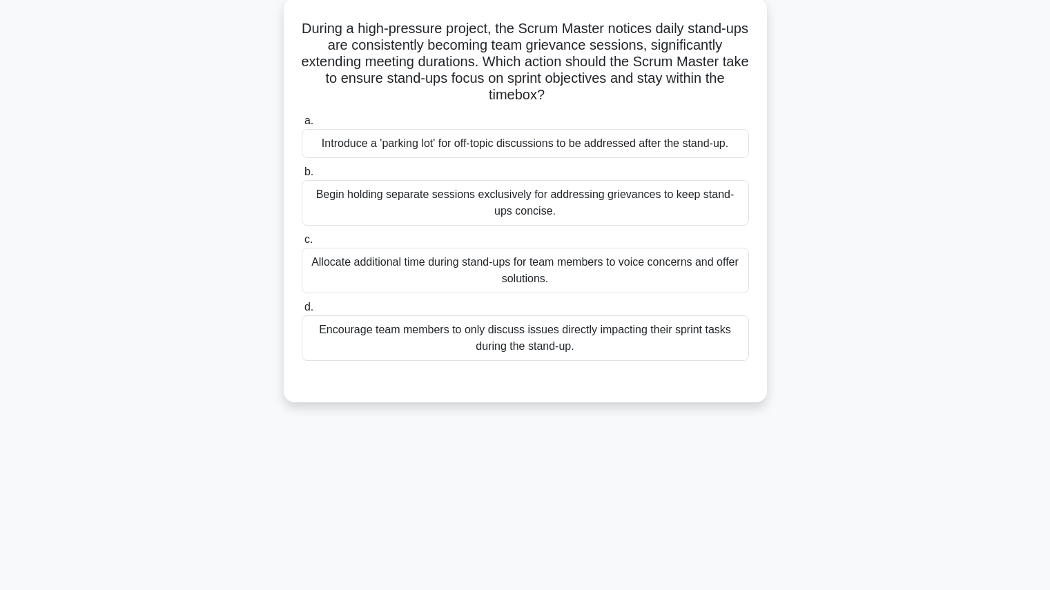
scroll to position [81, 0]
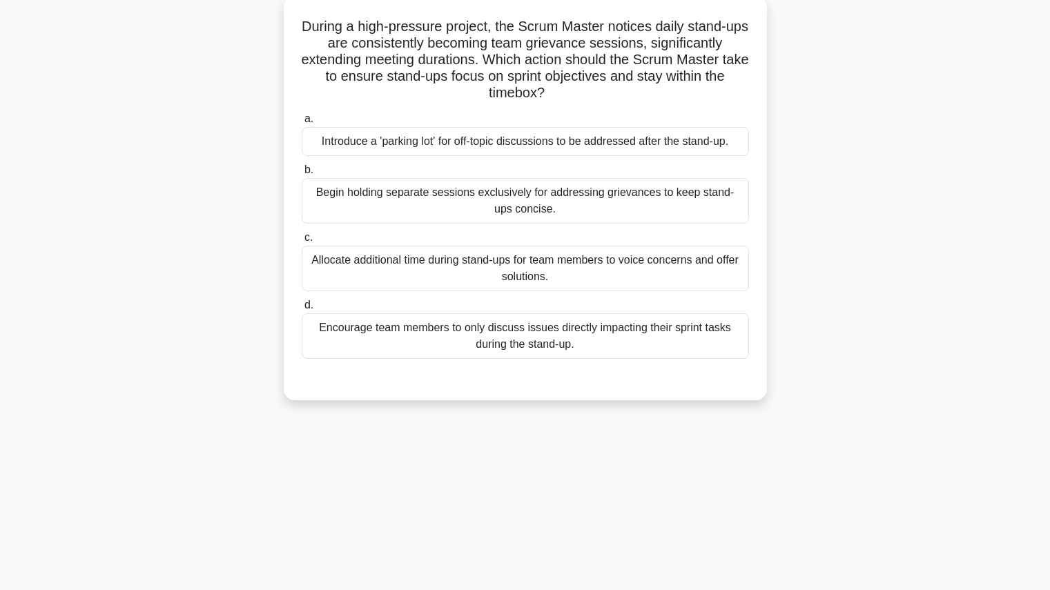
click at [576, 353] on div "Encourage team members to only discuss issues directly impacting their sprint t…" at bounding box center [525, 336] width 447 height 46
click at [302, 310] on input "d. Encourage team members to only discuss issues directly impacting their sprin…" at bounding box center [302, 305] width 0 height 9
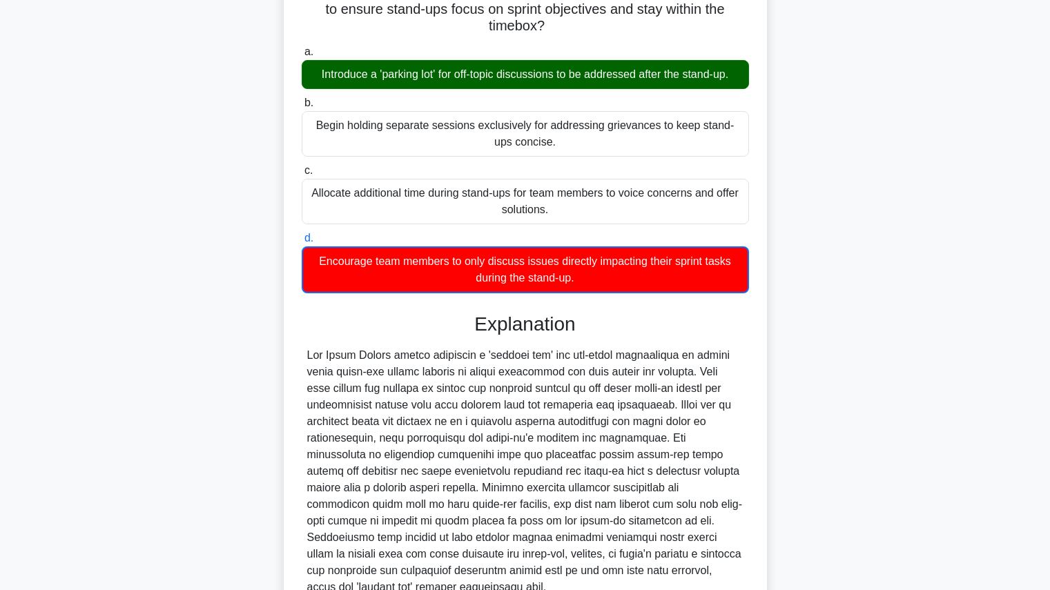
scroll to position [263, 0]
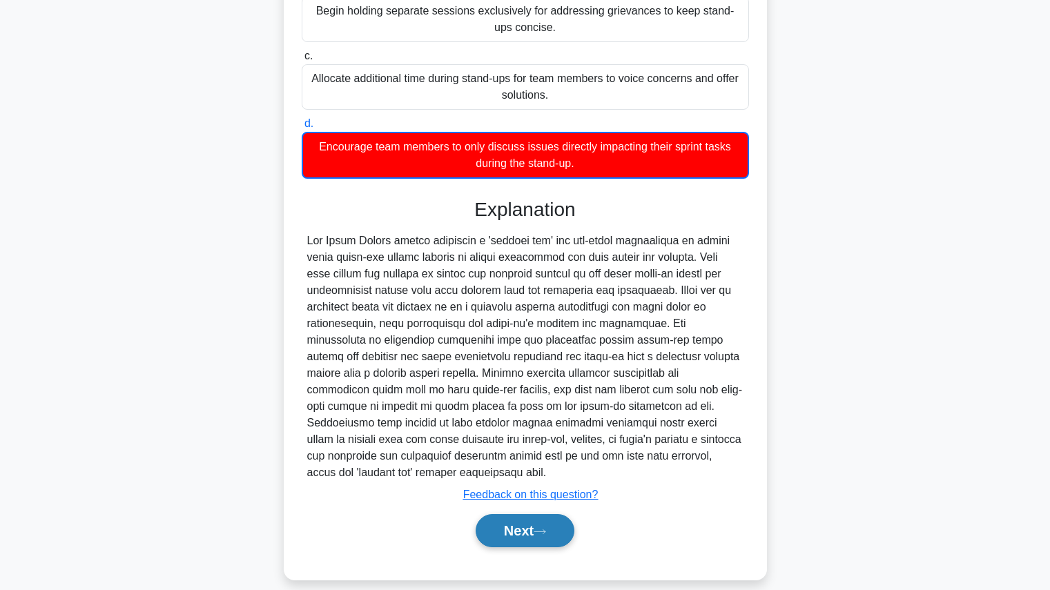
click at [570, 514] on button "Next" at bounding box center [524, 530] width 99 height 33
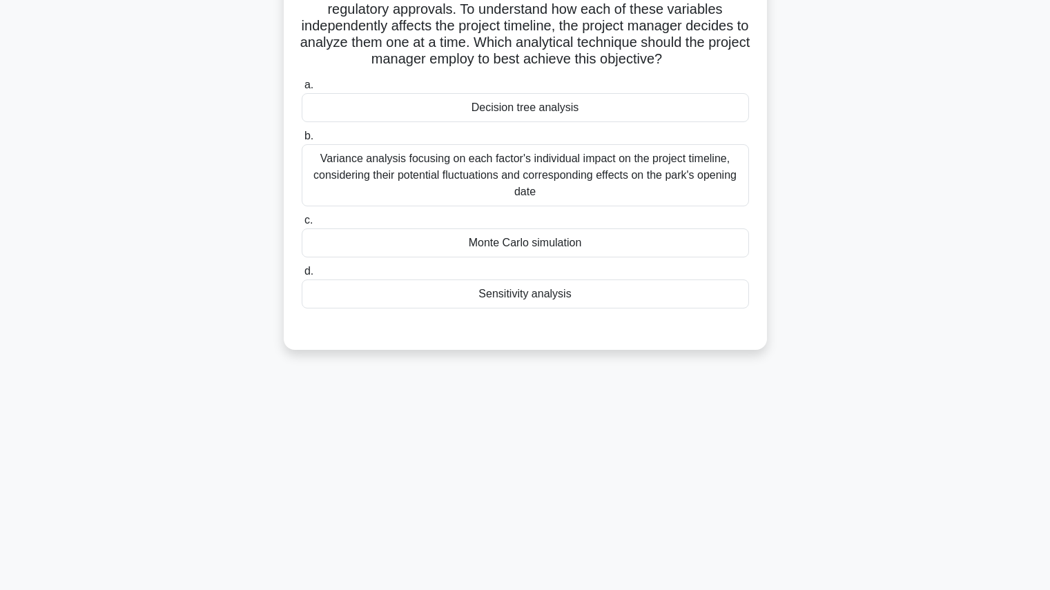
scroll to position [98, 0]
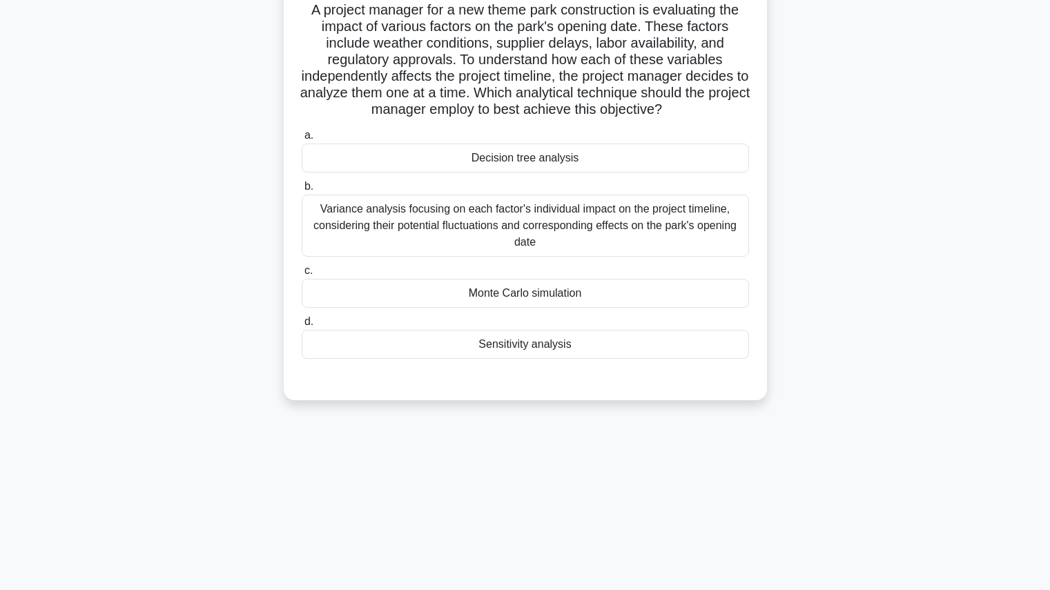
click at [696, 220] on div "Variance analysis focusing on each factor's individual impact on the project ti…" at bounding box center [525, 226] width 447 height 62
click at [302, 191] on input "b. Variance analysis focusing on each factor's individual impact on the project…" at bounding box center [302, 186] width 0 height 9
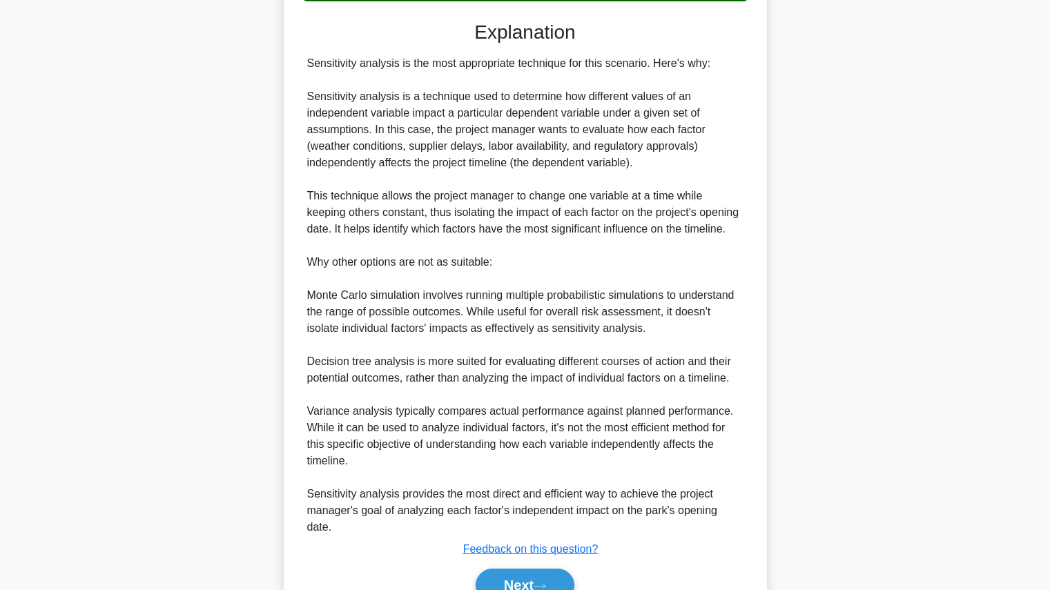
scroll to position [464, 0]
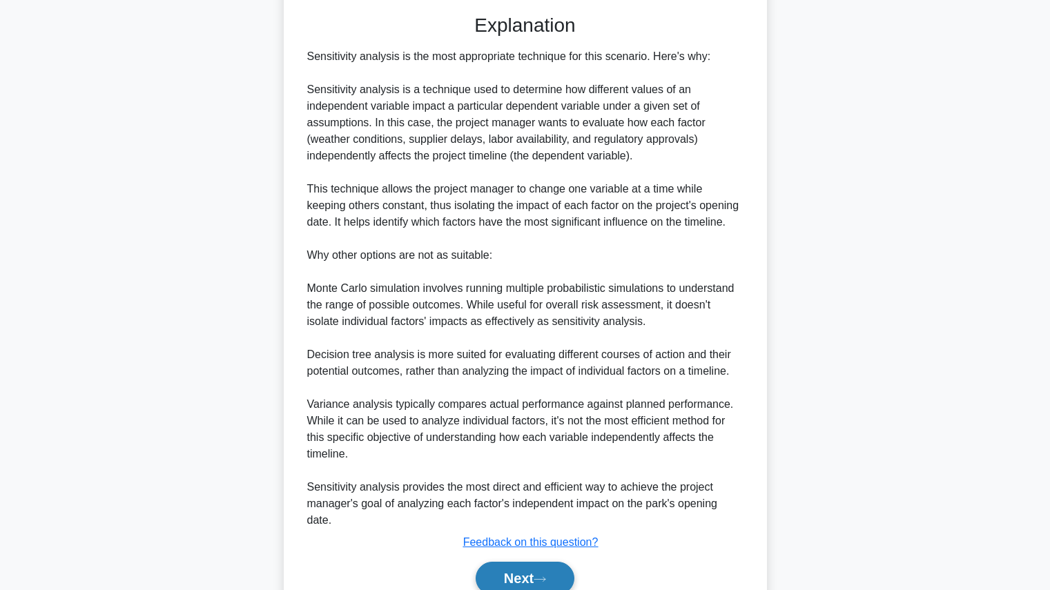
click at [531, 566] on button "Next" at bounding box center [524, 578] width 99 height 33
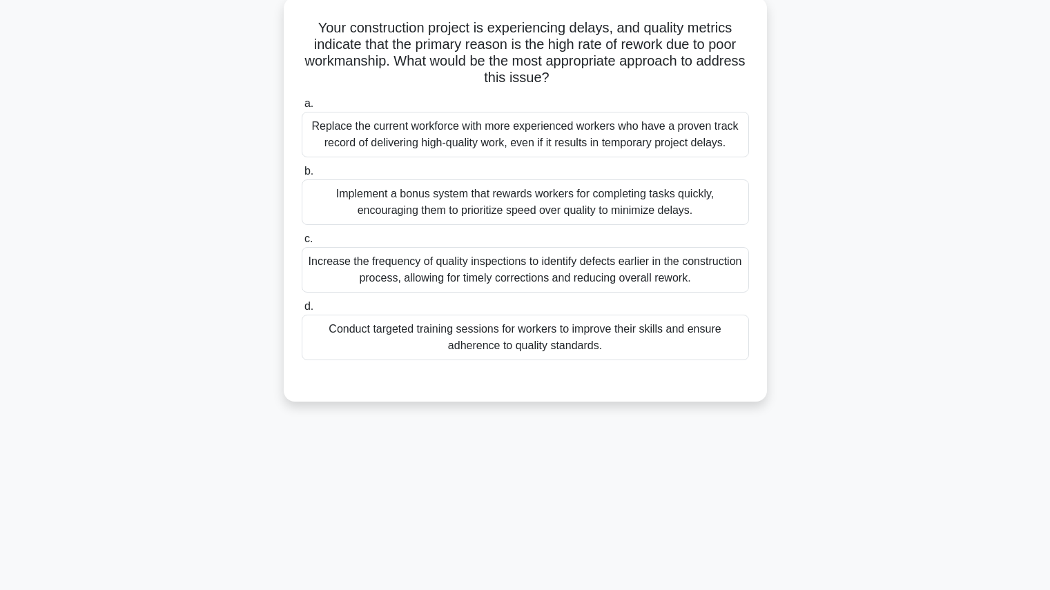
scroll to position [81, 0]
click at [611, 352] on div "Conduct targeted training sessions for workers to improve their skills and ensu…" at bounding box center [525, 337] width 447 height 46
click at [302, 311] on input "d. Conduct targeted training sessions for workers to improve their skills and e…" at bounding box center [302, 306] width 0 height 9
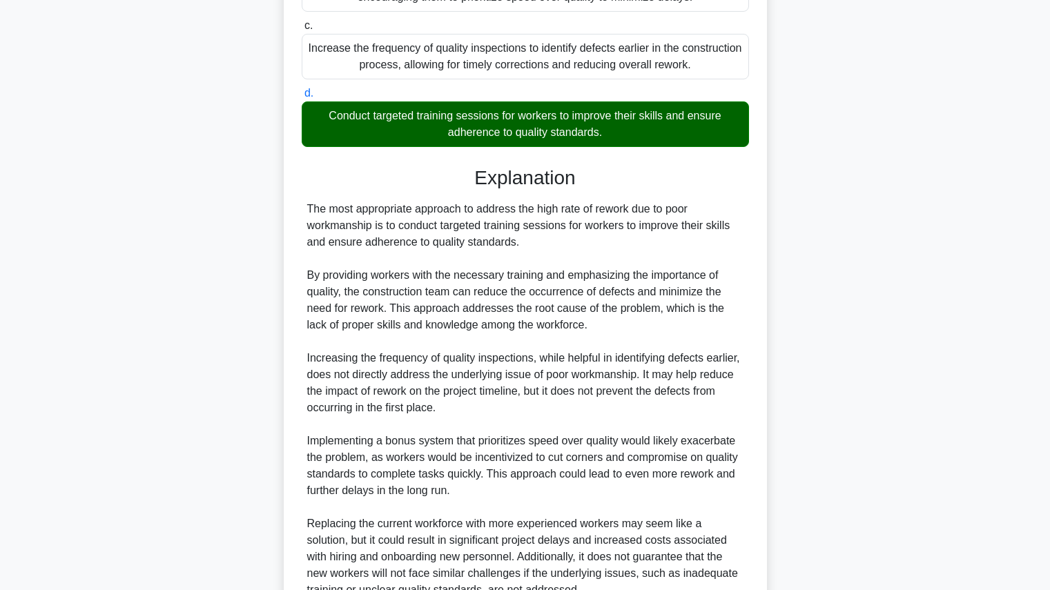
scroll to position [427, 0]
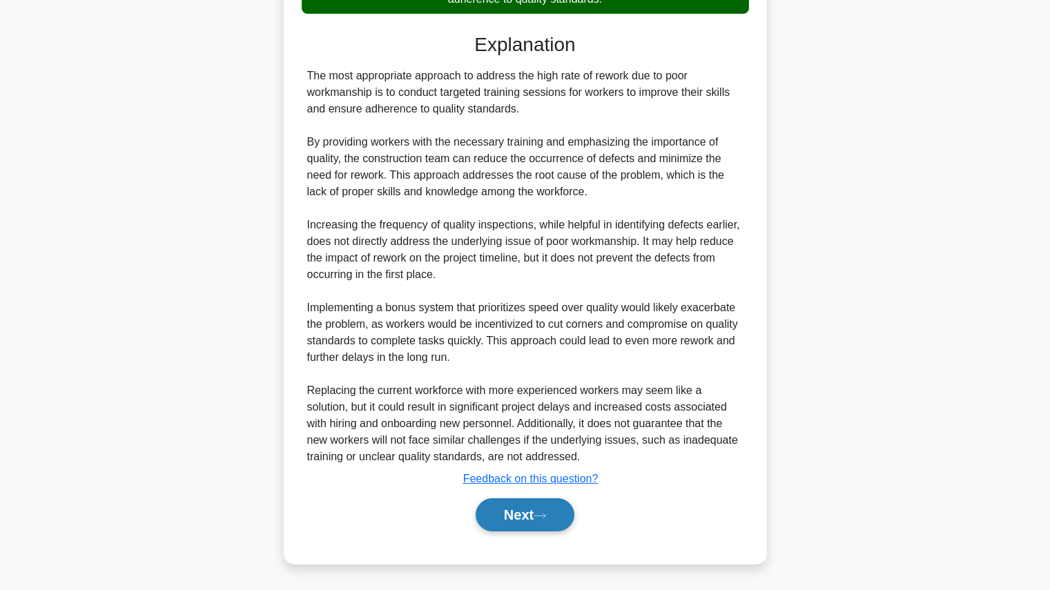
click at [554, 511] on button "Next" at bounding box center [524, 514] width 99 height 33
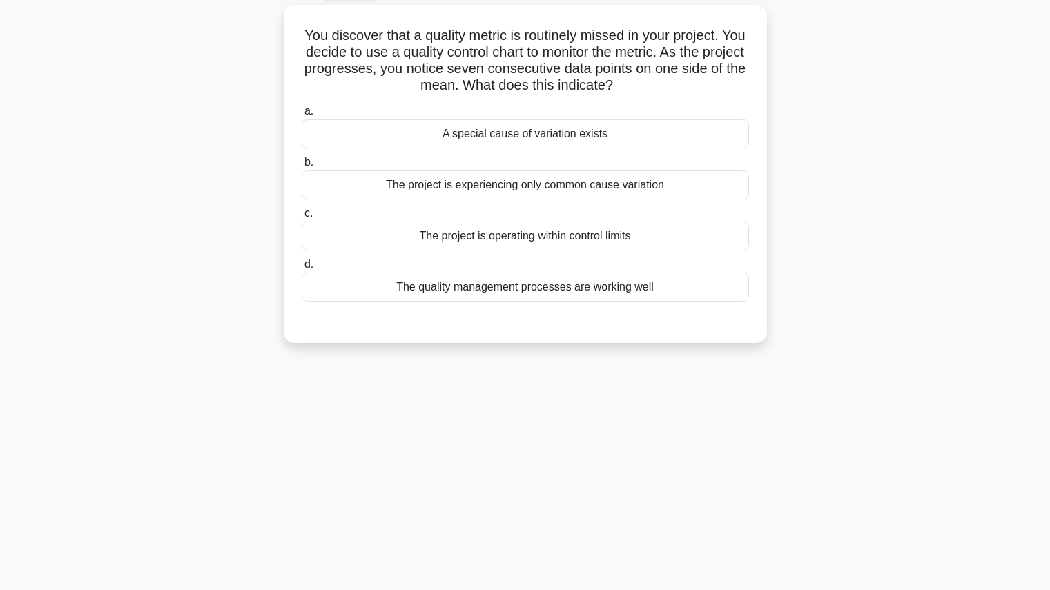
scroll to position [75, 0]
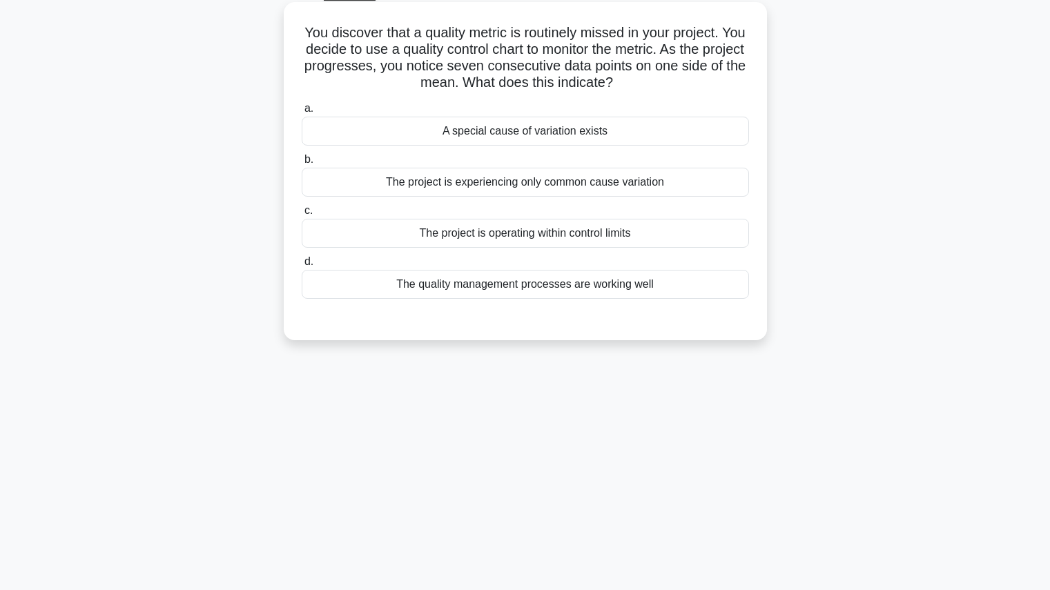
click at [700, 140] on div "A special cause of variation exists" at bounding box center [525, 131] width 447 height 29
click at [302, 113] on input "a. A special cause of variation exists" at bounding box center [302, 108] width 0 height 9
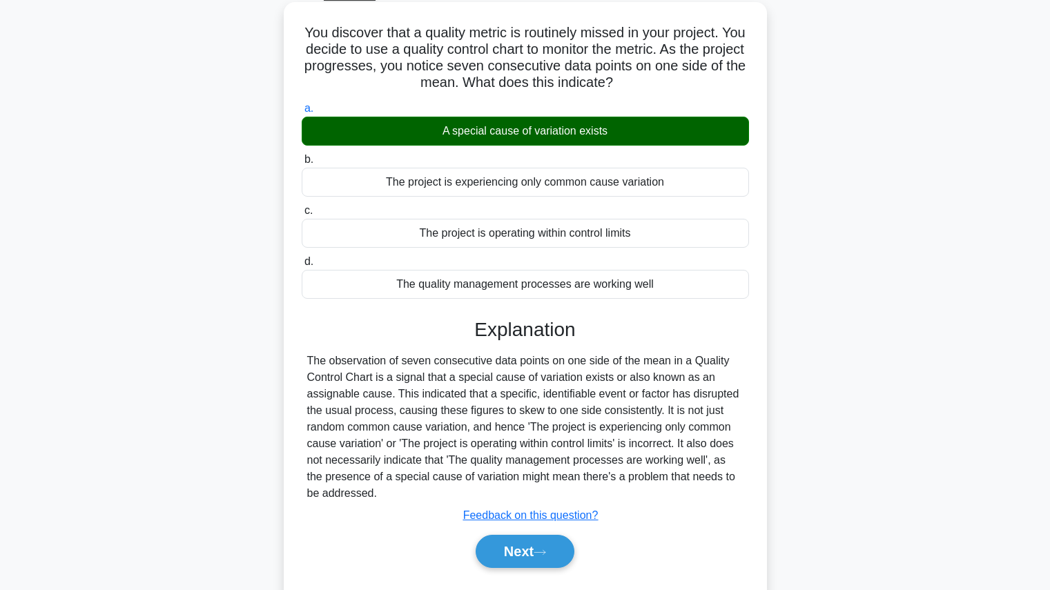
scroll to position [100, 0]
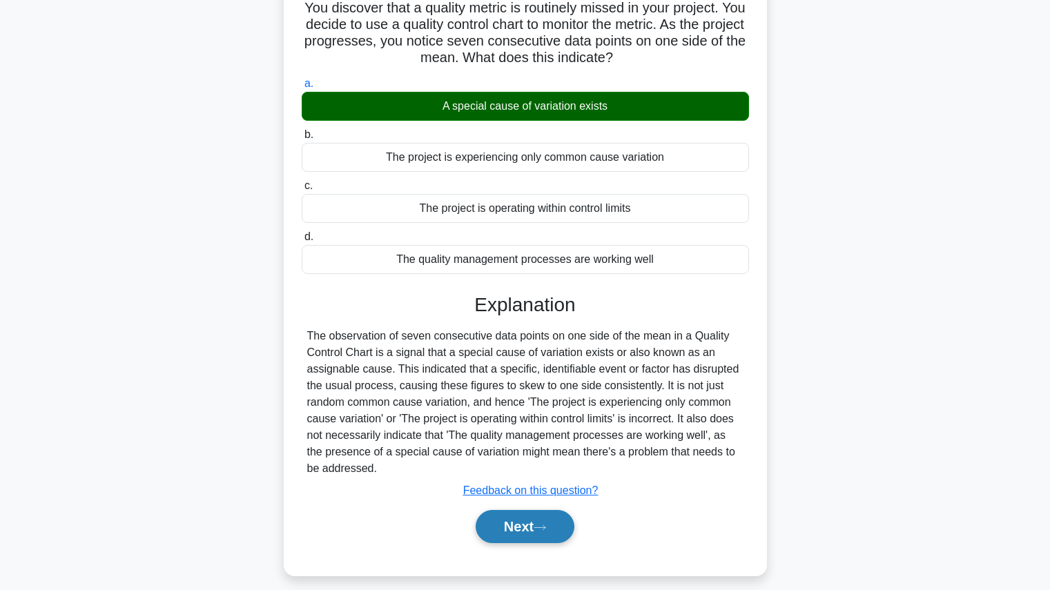
click at [545, 538] on button "Next" at bounding box center [524, 526] width 99 height 33
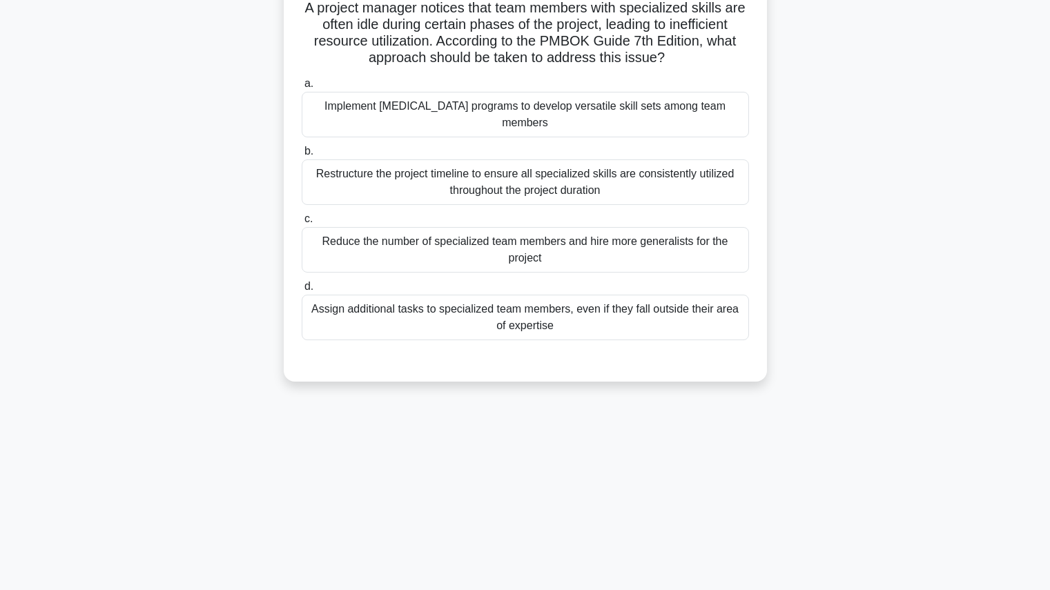
click at [645, 177] on div "Restructure the project timeline to ensure all specialized skills are consisten…" at bounding box center [525, 182] width 447 height 46
click at [302, 156] on input "b. Restructure the project timeline to ensure all specialized skills are consis…" at bounding box center [302, 151] width 0 height 9
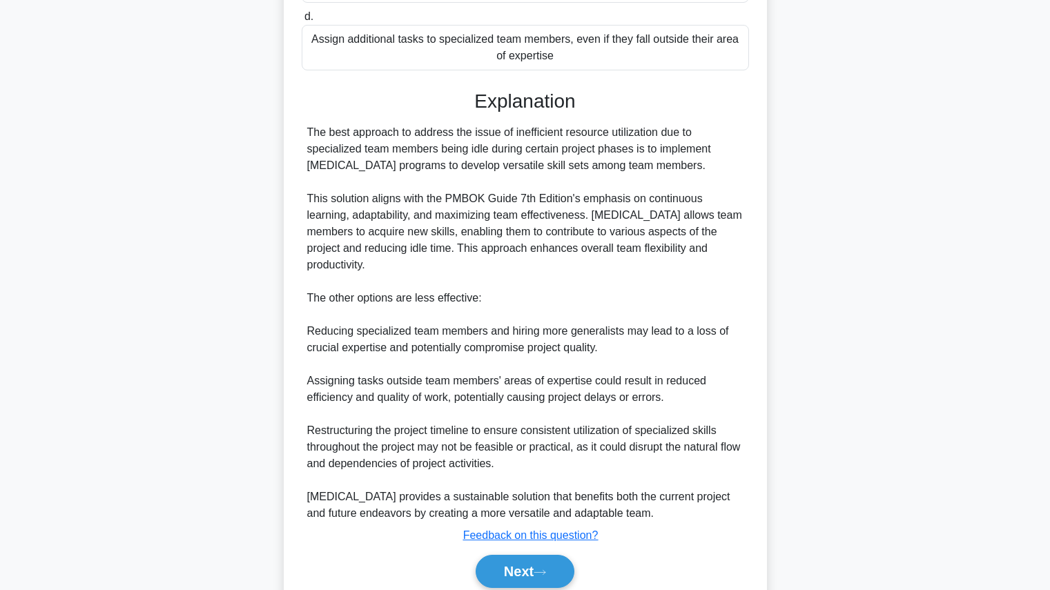
scroll to position [372, 0]
click at [529, 560] on button "Next" at bounding box center [524, 570] width 99 height 33
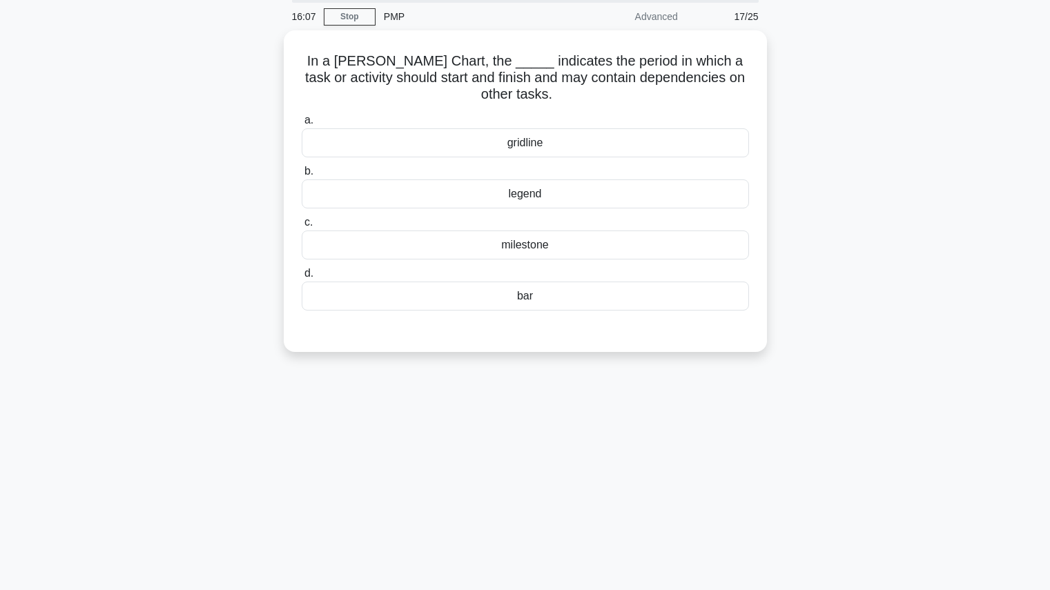
scroll to position [46, 0]
click at [591, 310] on div "bar" at bounding box center [525, 296] width 447 height 29
click at [302, 279] on input "d. bar" at bounding box center [302, 274] width 0 height 9
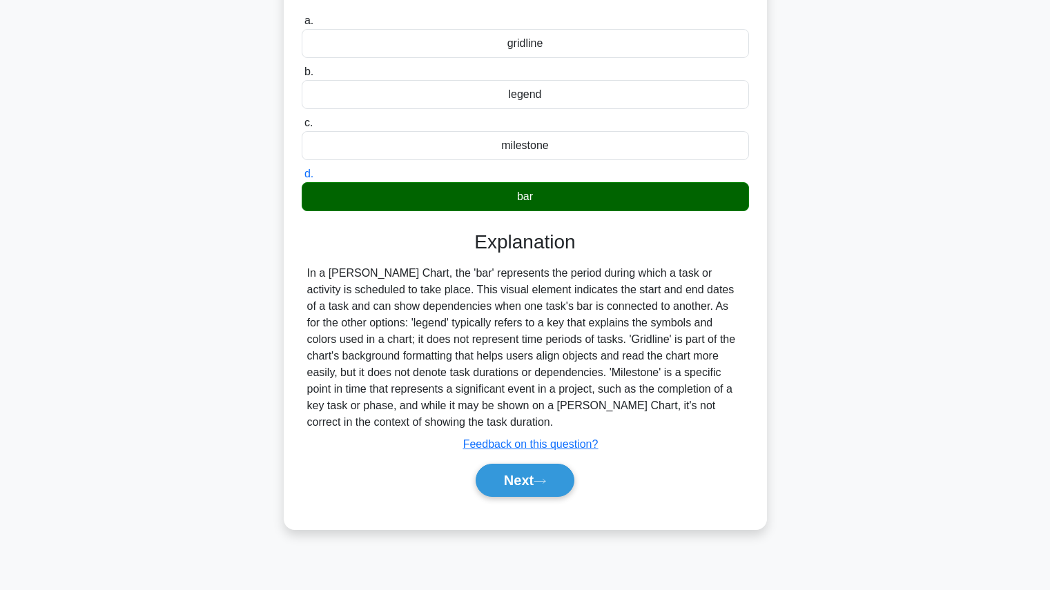
scroll to position [155, 0]
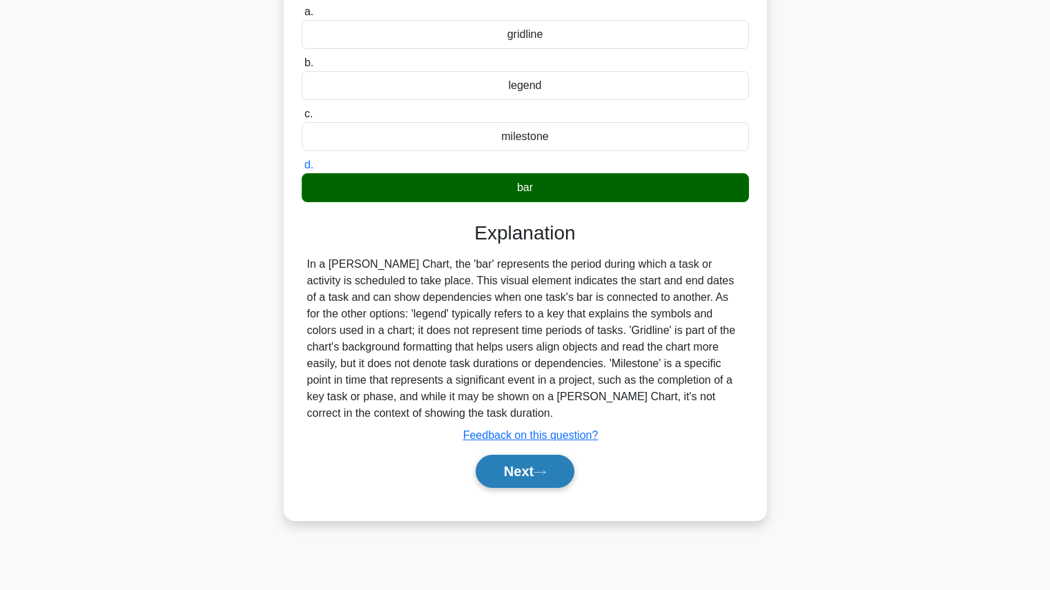
click at [546, 469] on icon at bounding box center [539, 473] width 12 height 8
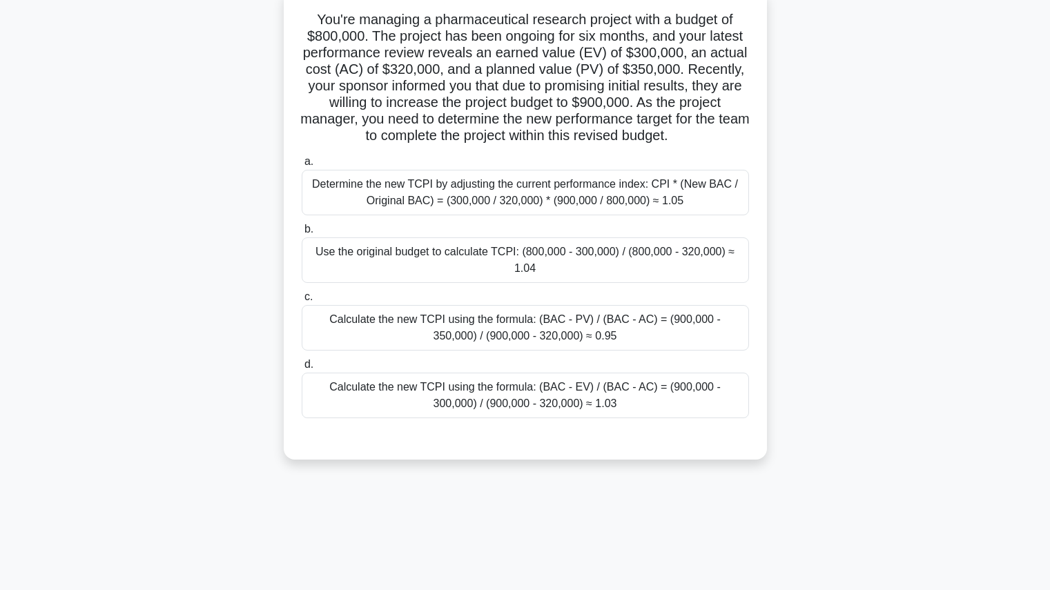
scroll to position [91, 0]
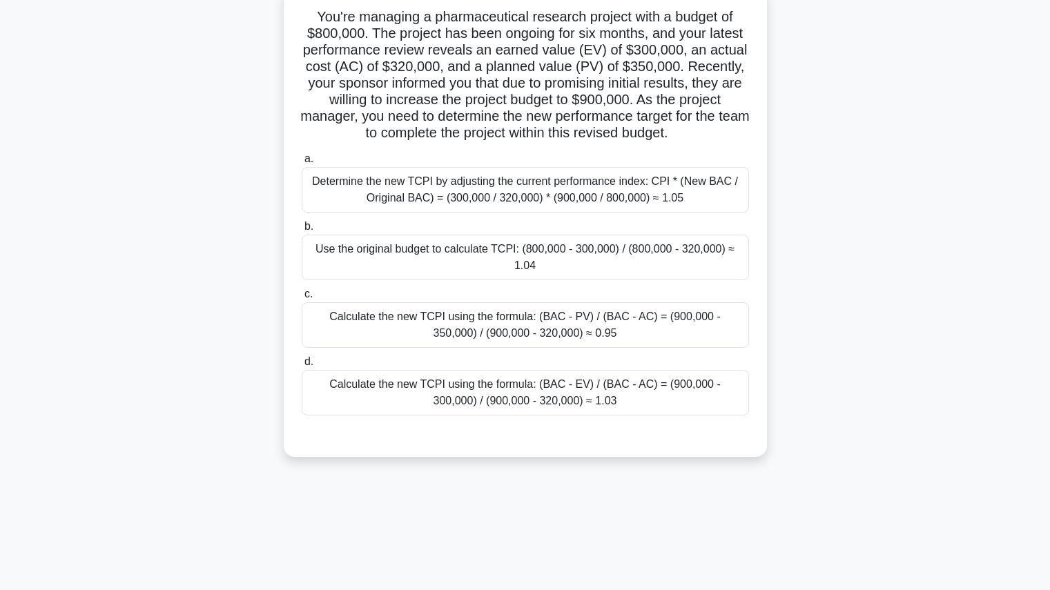
click at [589, 395] on div "Calculate the new TCPI using the formula: (BAC - EV) / (BAC - AC) = (900,000 - …" at bounding box center [525, 393] width 447 height 46
click at [302, 366] on input "d. Calculate the new TCPI using the formula: (BAC - EV) / (BAC - AC) = (900,000…" at bounding box center [302, 361] width 0 height 9
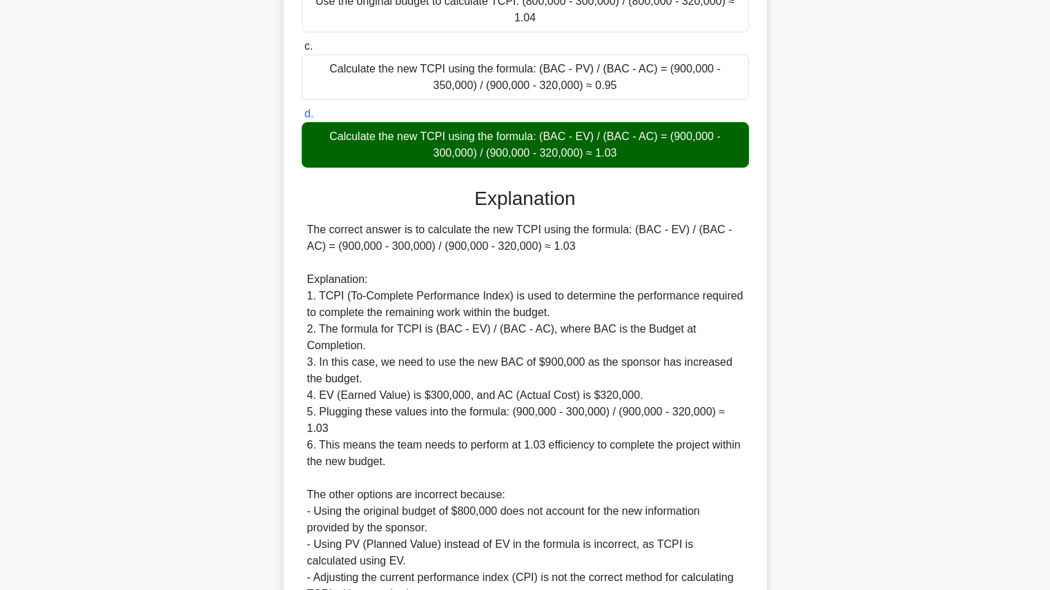
scroll to position [427, 0]
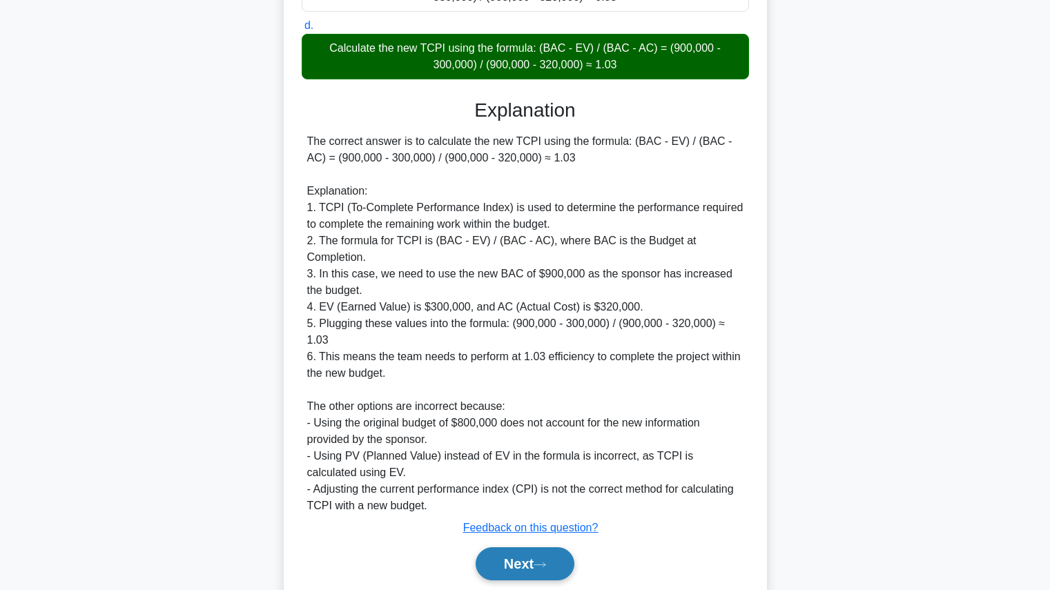
click at [546, 561] on icon at bounding box center [539, 565] width 12 height 8
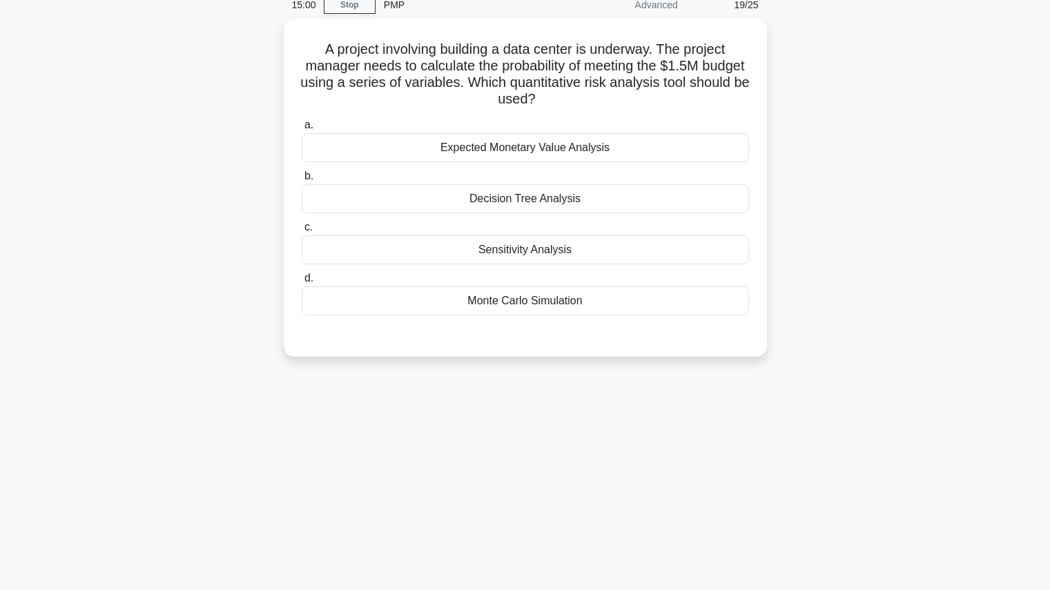
scroll to position [59, 0]
click at [616, 202] on div "Decision Tree Analysis" at bounding box center [525, 198] width 447 height 29
click at [302, 180] on input "b. Decision Tree Analysis" at bounding box center [302, 175] width 0 height 9
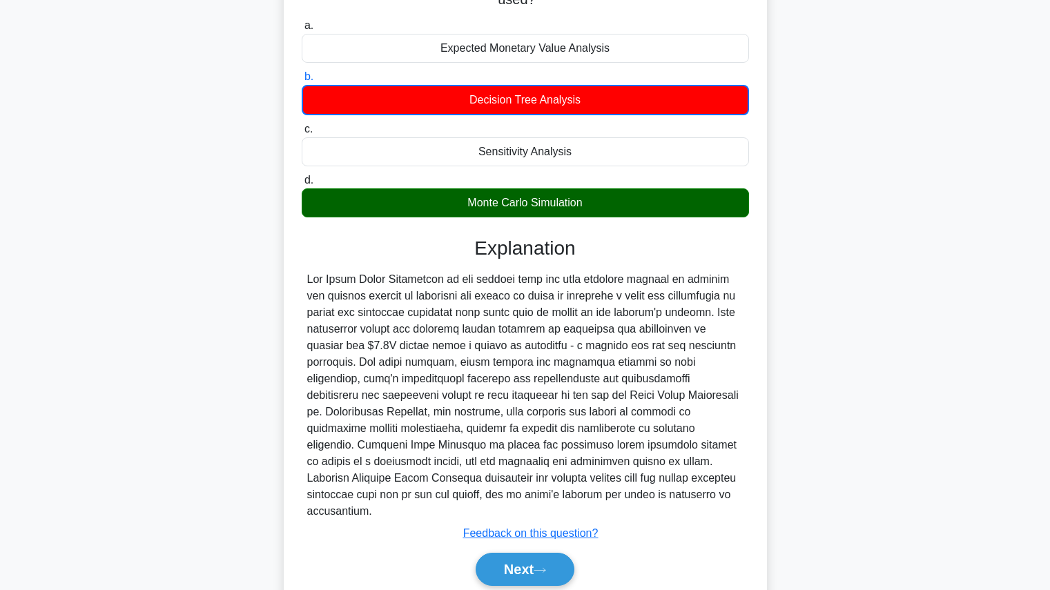
scroll to position [160, 0]
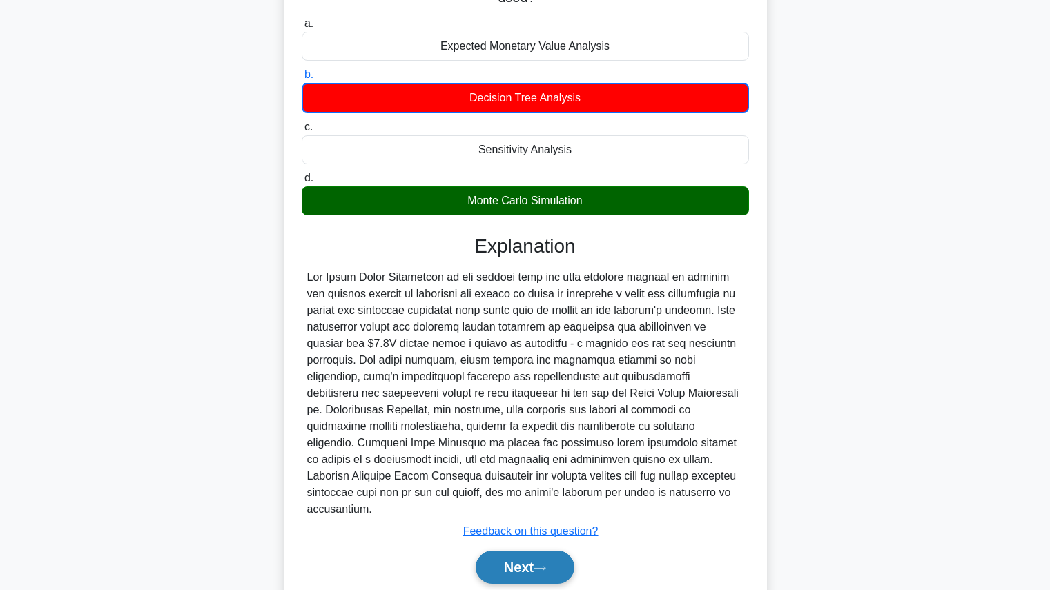
click at [544, 551] on button "Next" at bounding box center [524, 567] width 99 height 33
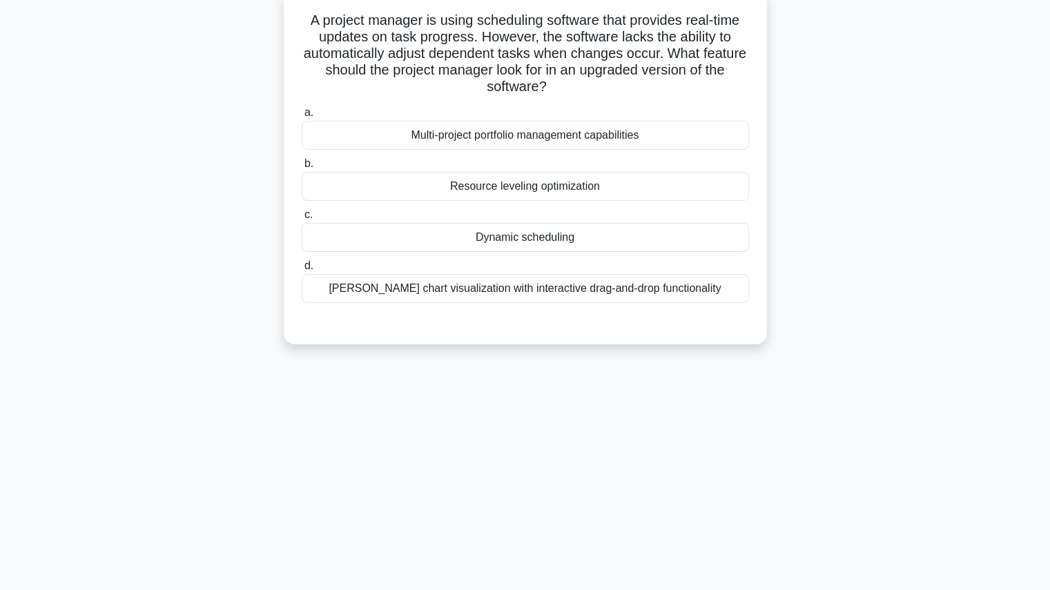
scroll to position [90, 0]
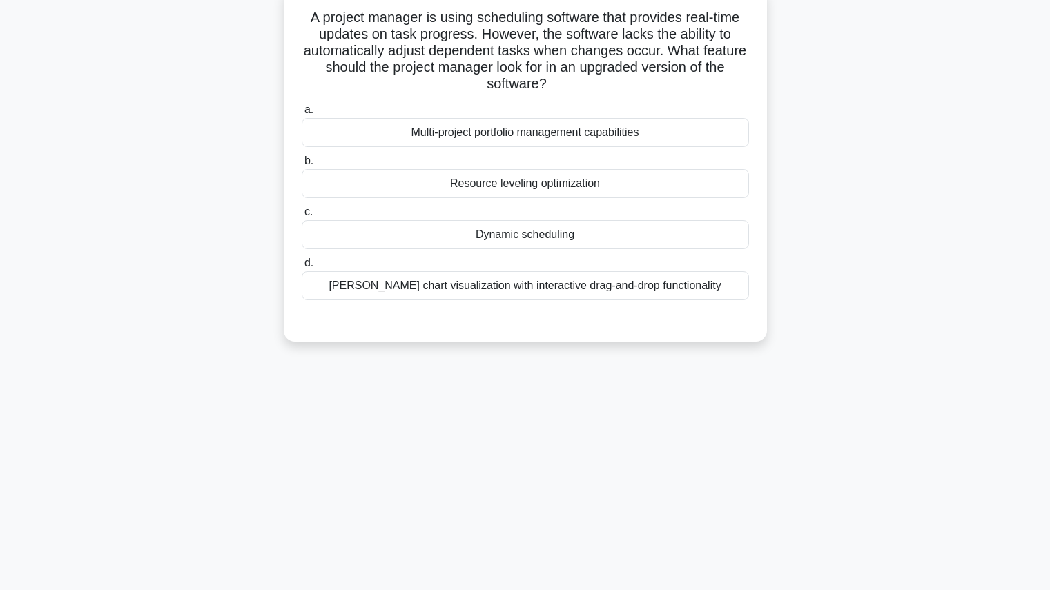
click at [597, 235] on div "Dynamic scheduling" at bounding box center [525, 234] width 447 height 29
click at [302, 217] on input "c. Dynamic scheduling" at bounding box center [302, 212] width 0 height 9
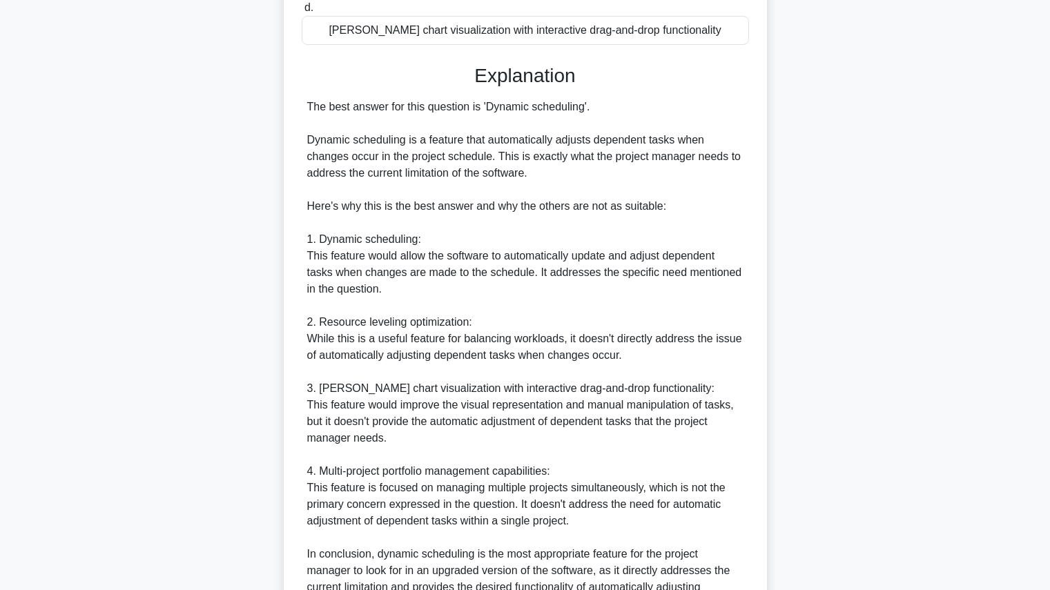
scroll to position [493, 0]
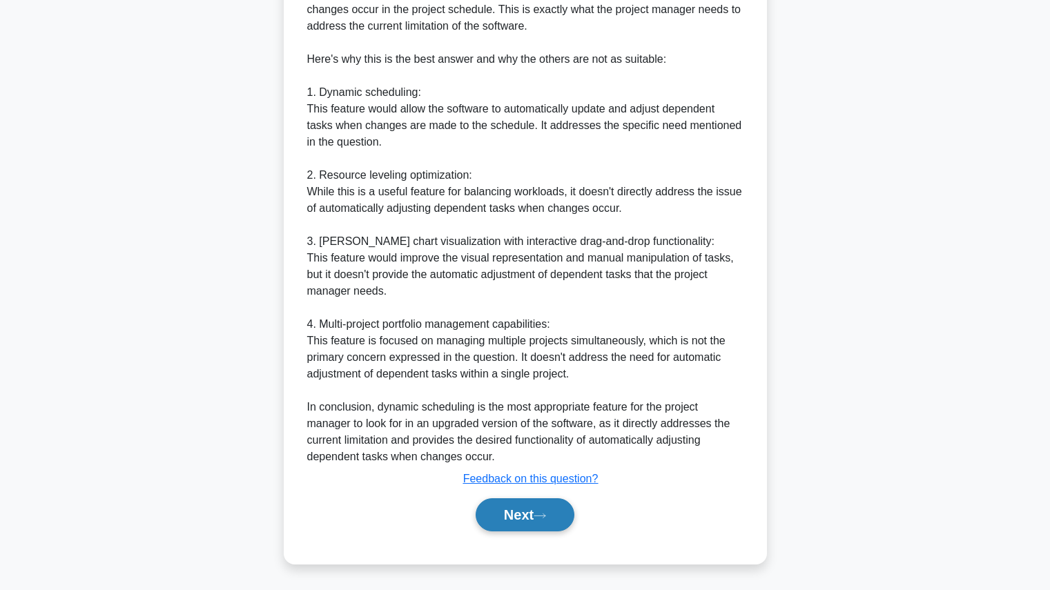
click at [531, 509] on button "Next" at bounding box center [524, 514] width 99 height 33
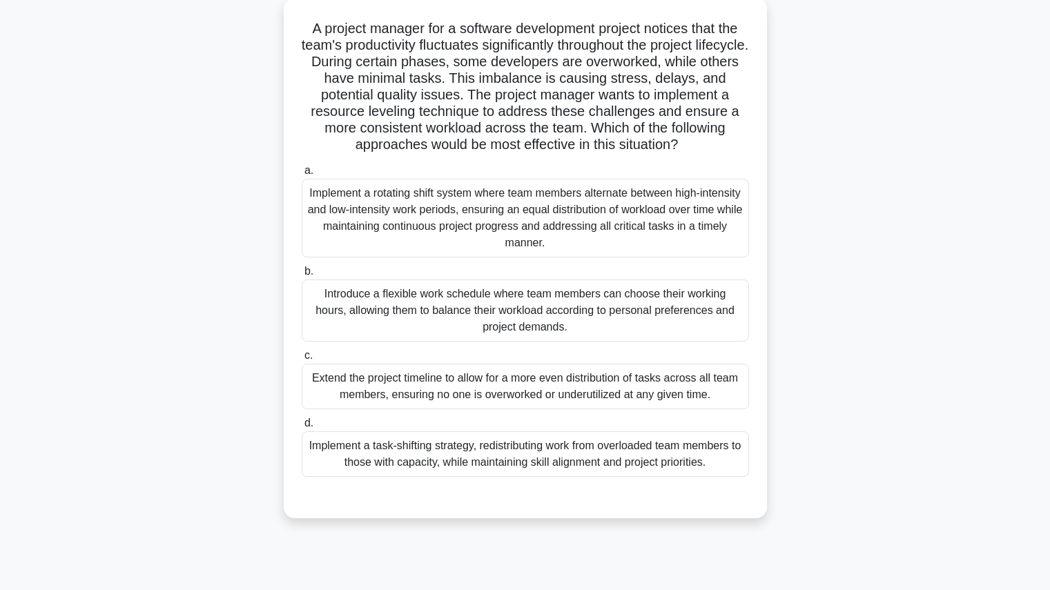
scroll to position [81, 0]
click at [532, 455] on div "Implement a task-shifting strategy, redistributing work from overloaded team me…" at bounding box center [525, 453] width 447 height 46
click at [302, 426] on input "d. Implement a task-shifting strategy, redistributing work from overloaded team…" at bounding box center [302, 422] width 0 height 9
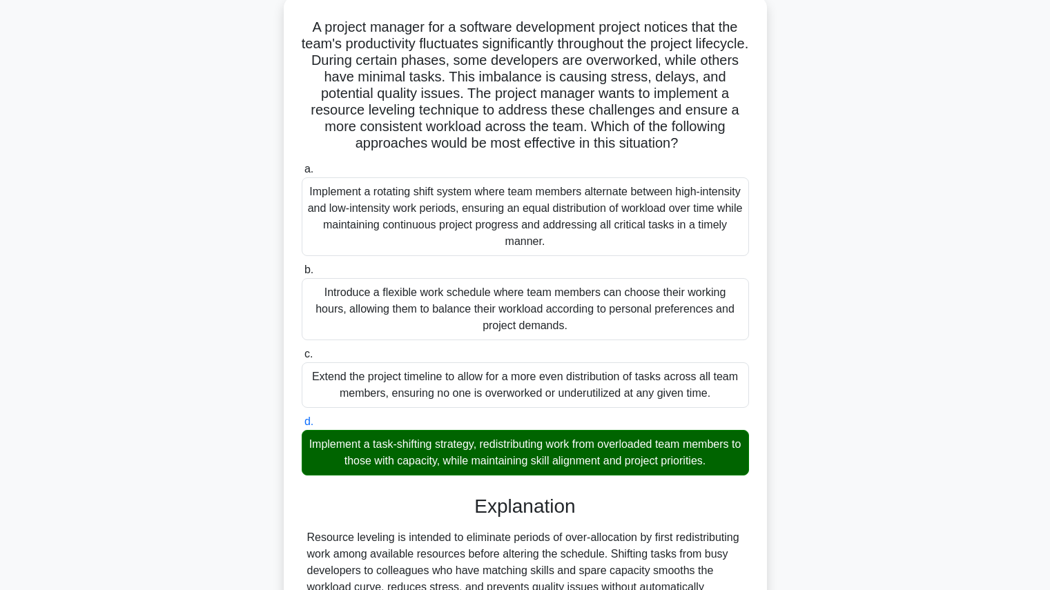
scroll to position [295, 0]
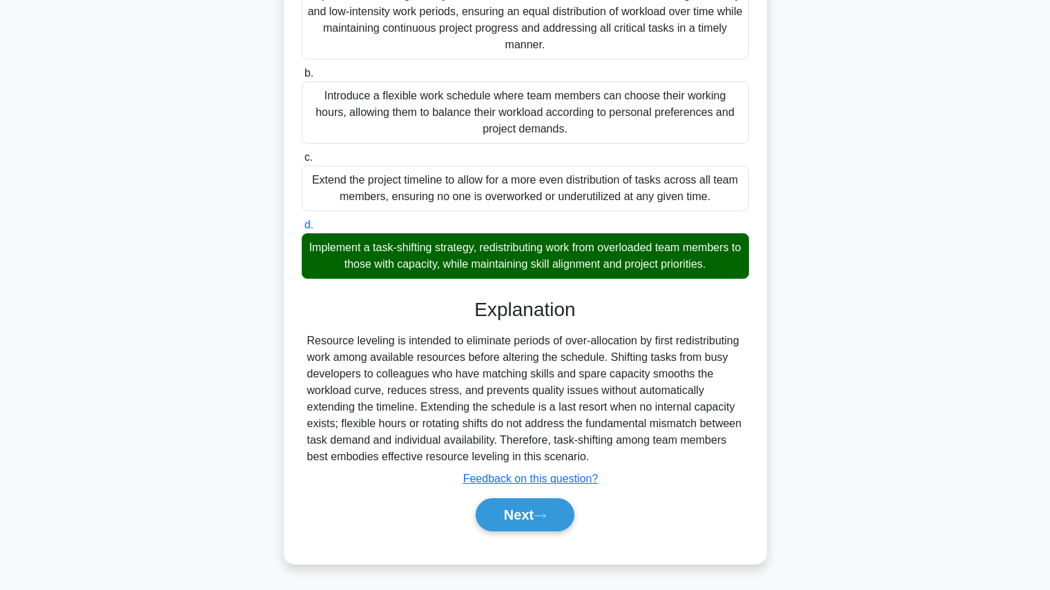
click at [530, 510] on button "Next" at bounding box center [524, 514] width 99 height 33
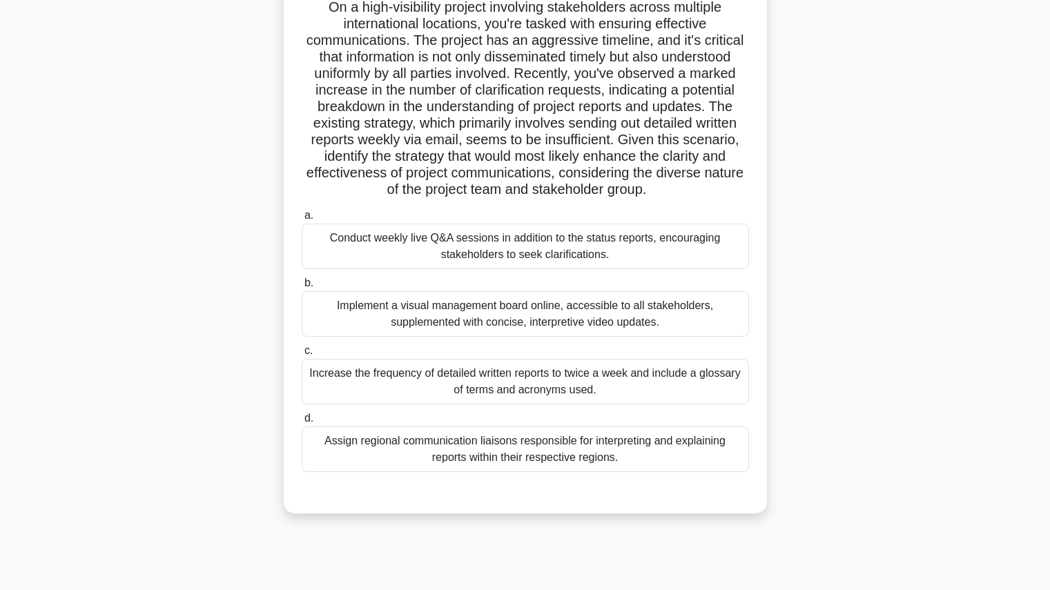
scroll to position [98, 0]
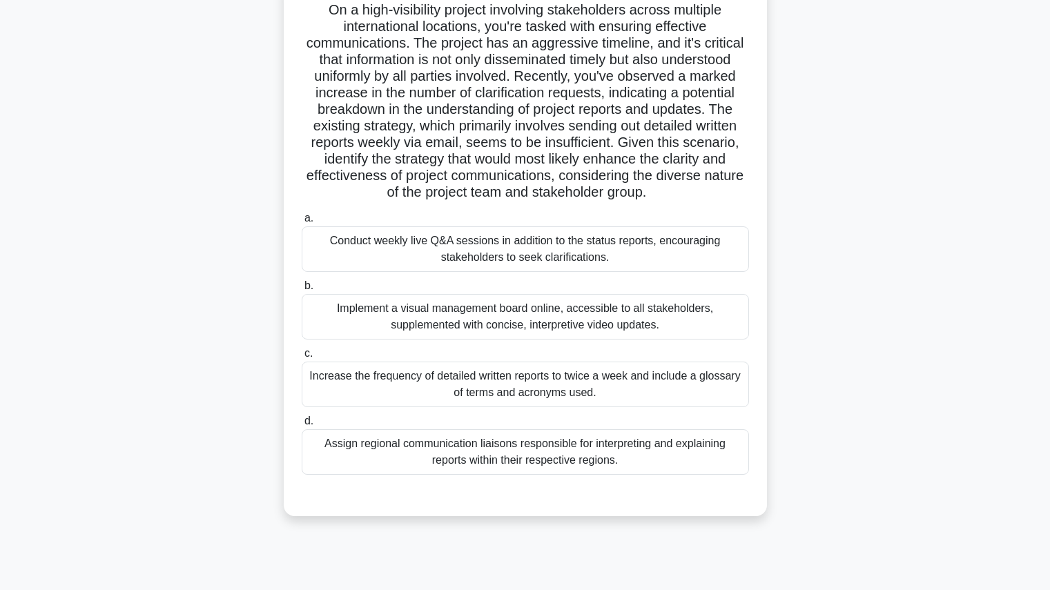
click at [575, 326] on div "Implement a visual management board online, accessible to all stakeholders, sup…" at bounding box center [525, 317] width 447 height 46
click at [302, 291] on input "b. Implement a visual management board online, accessible to all stakeholders, …" at bounding box center [302, 286] width 0 height 9
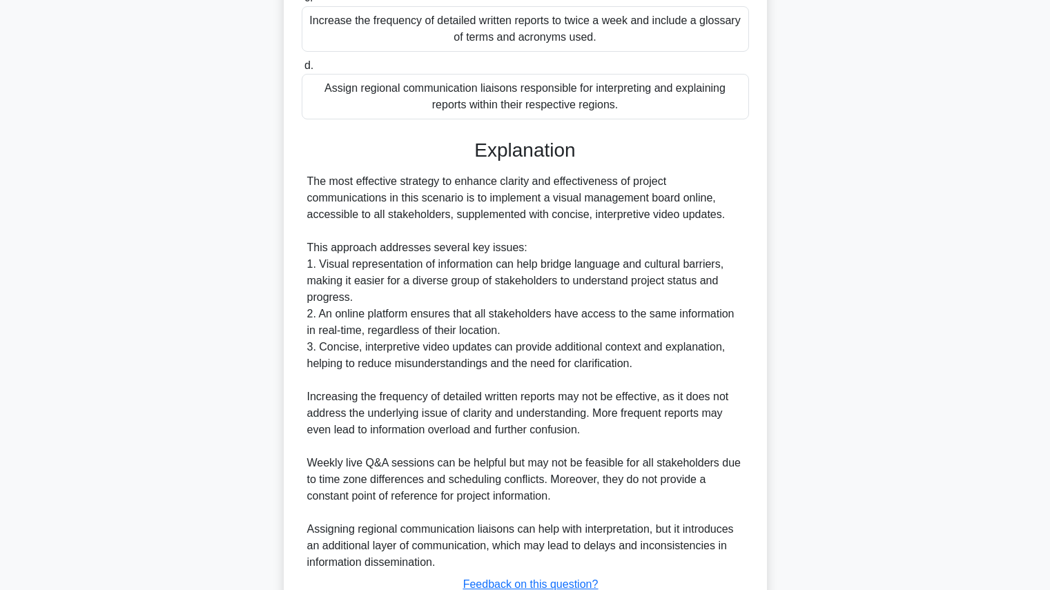
scroll to position [560, 0]
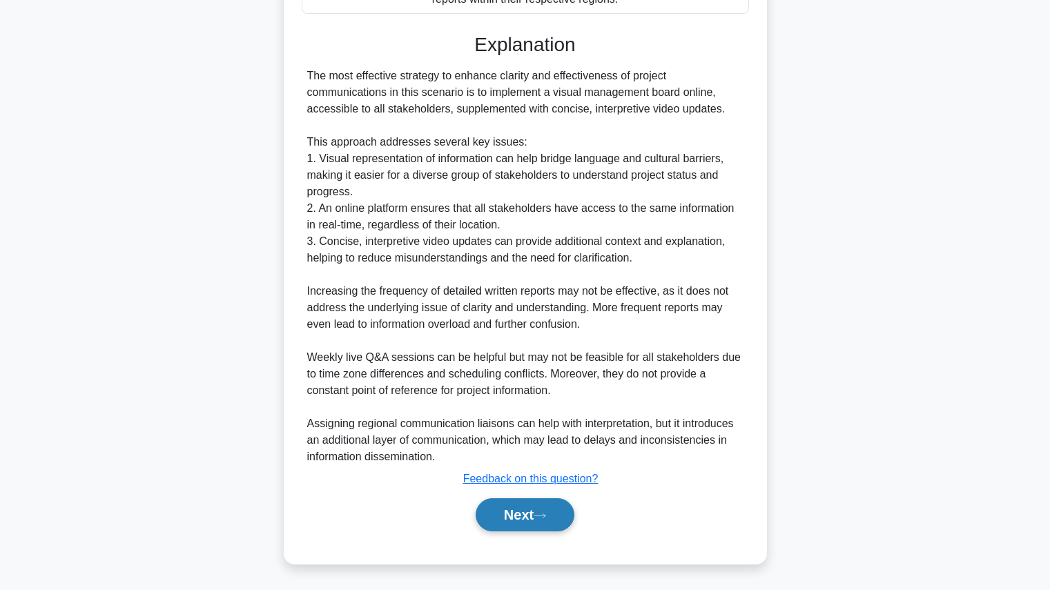
click at [546, 513] on icon at bounding box center [539, 516] width 12 height 8
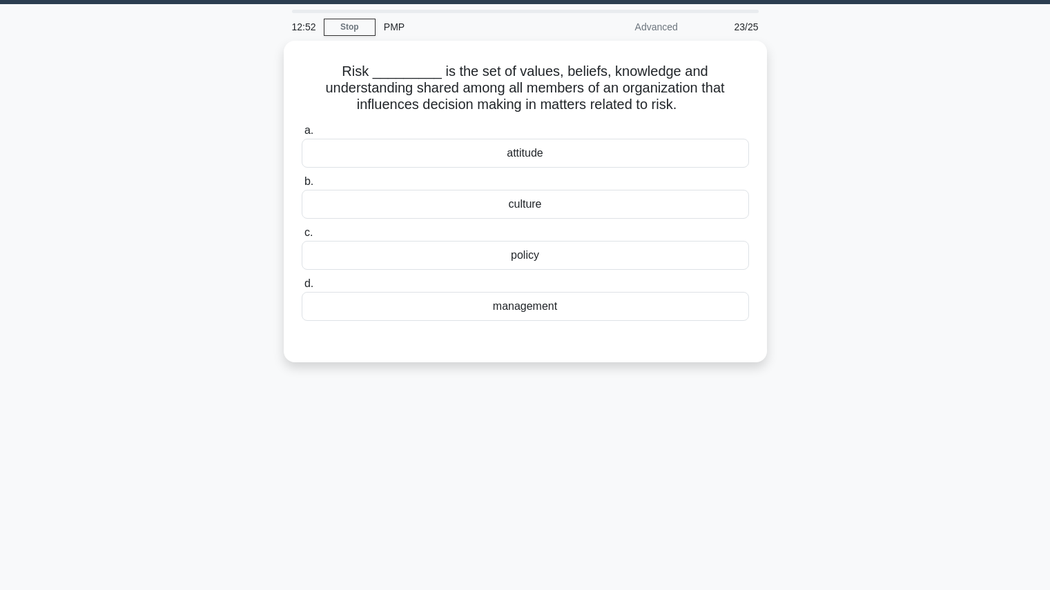
scroll to position [39, 0]
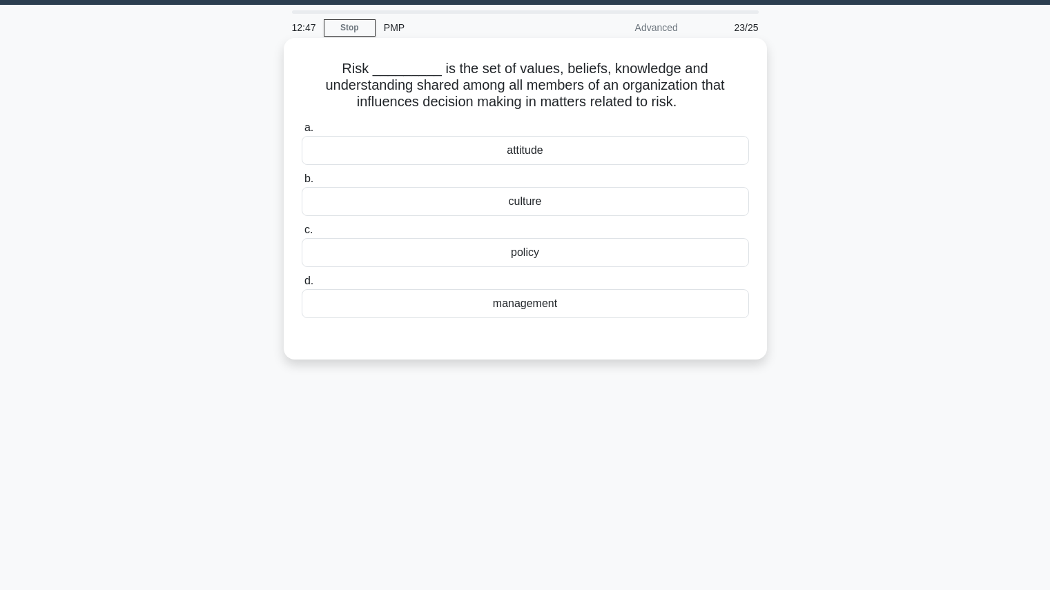
click at [593, 208] on div "culture" at bounding box center [525, 201] width 447 height 29
click at [302, 184] on input "b. culture" at bounding box center [302, 179] width 0 height 9
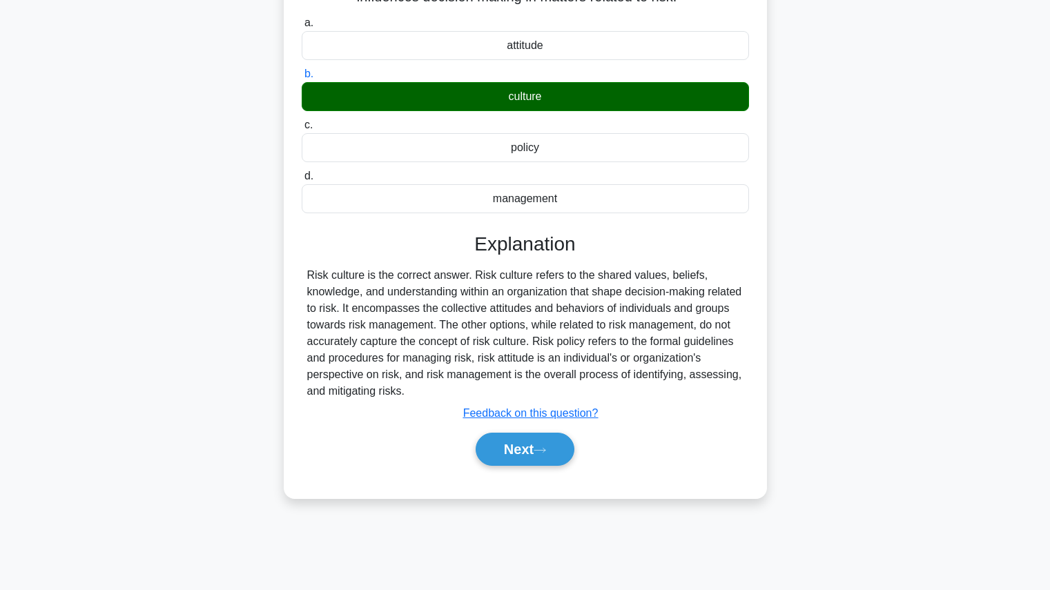
scroll to position [146, 0]
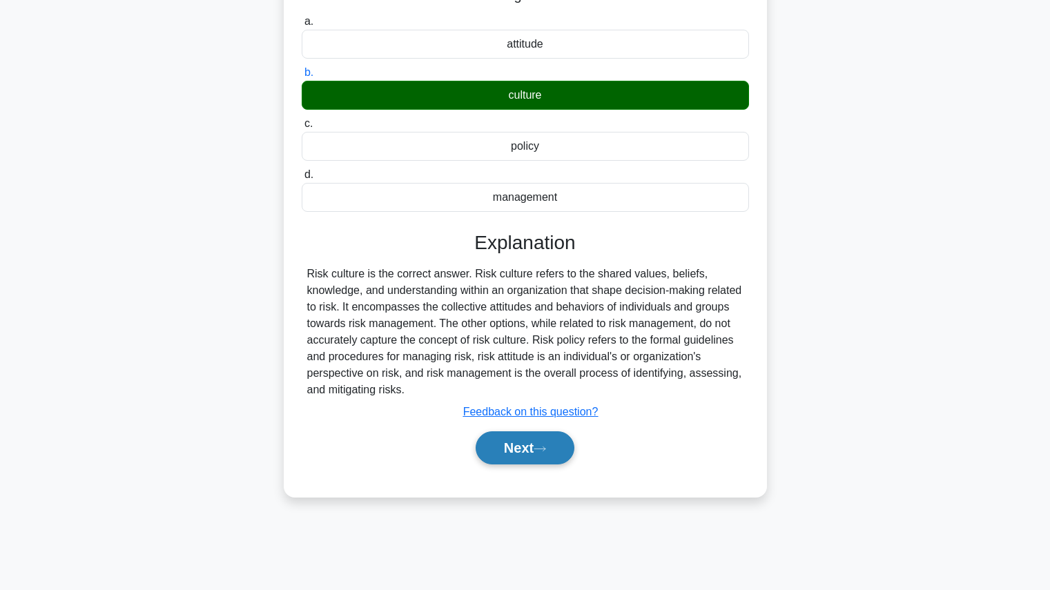
click at [540, 450] on icon at bounding box center [539, 449] width 12 height 8
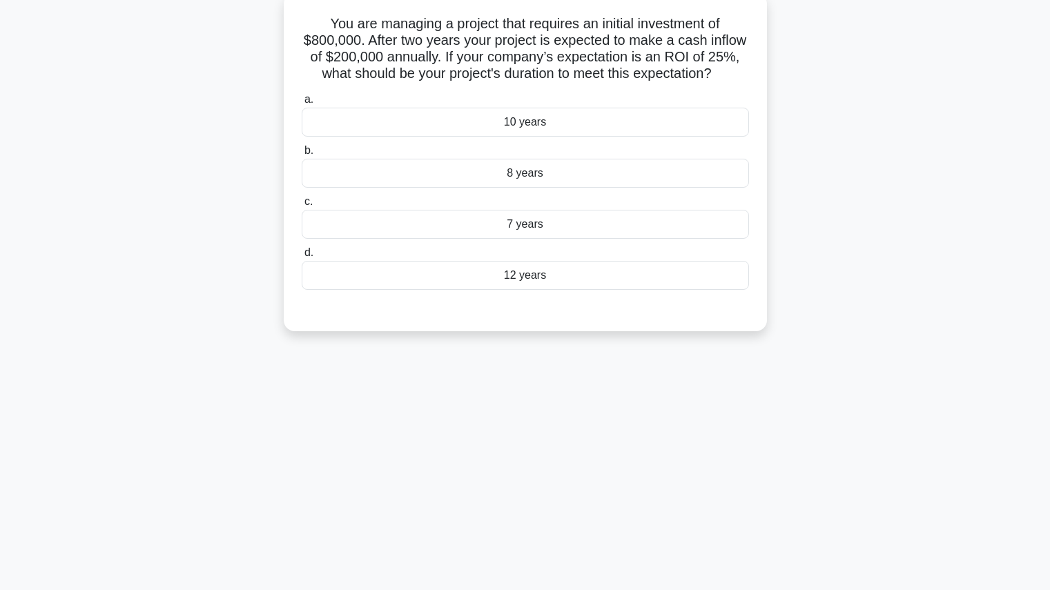
scroll to position [87, 0]
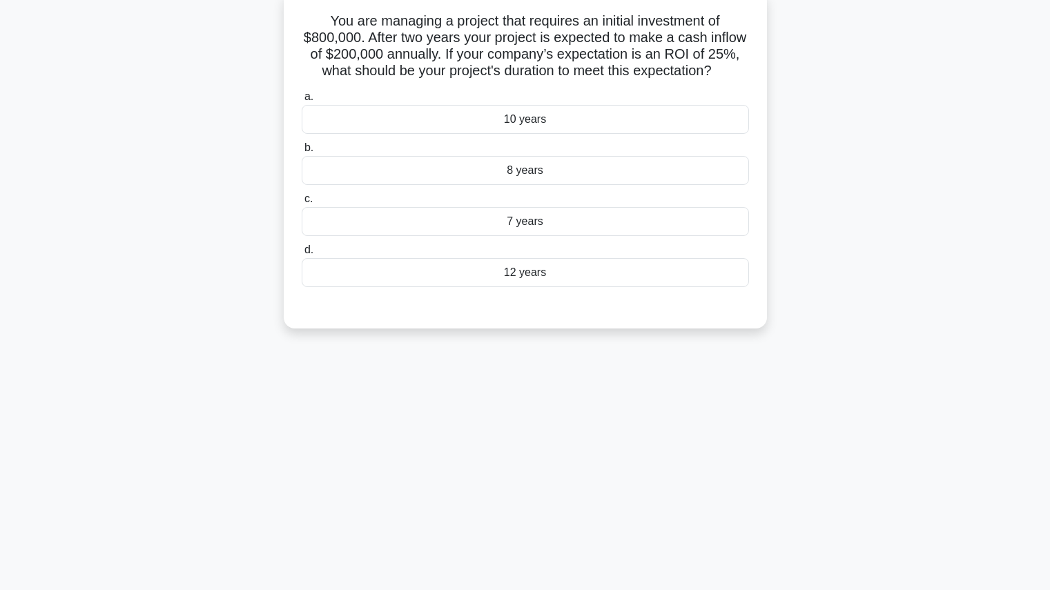
click at [619, 129] on div "10 years" at bounding box center [525, 119] width 447 height 29
click at [302, 101] on input "a. 10 years" at bounding box center [302, 96] width 0 height 9
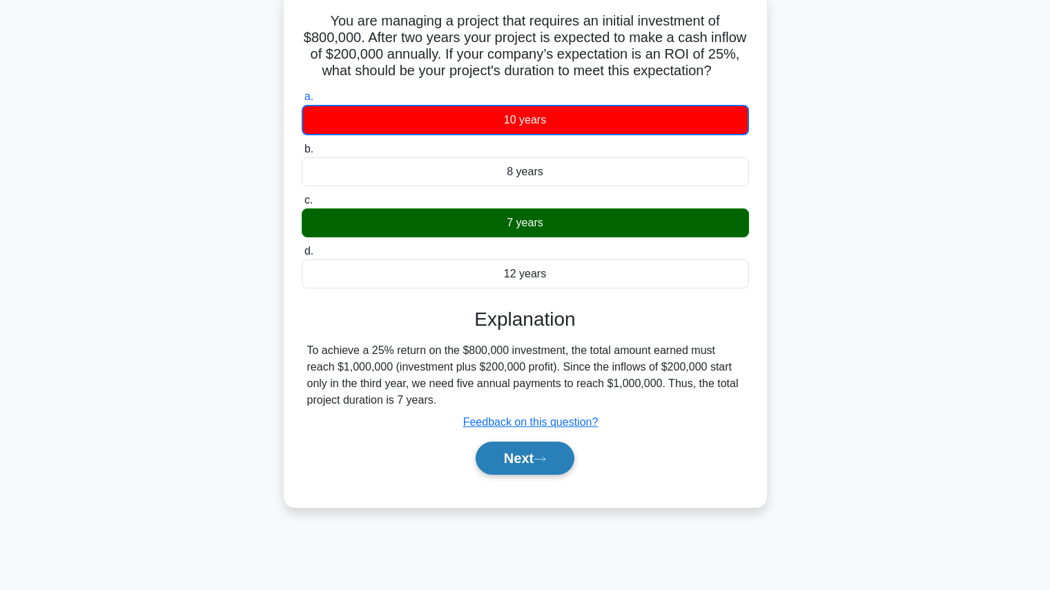
click at [560, 471] on button "Next" at bounding box center [524, 458] width 99 height 33
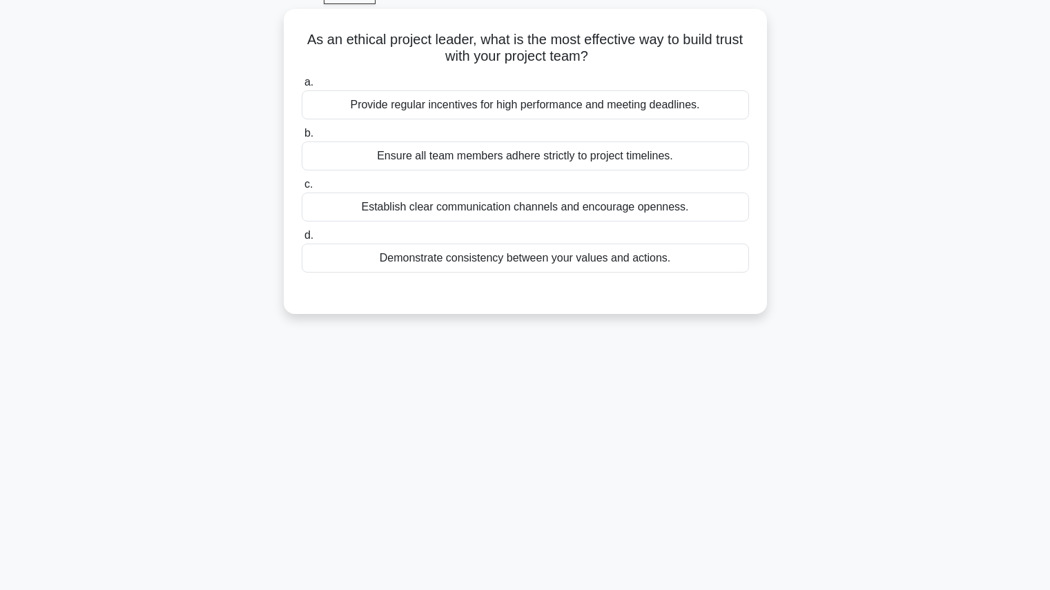
scroll to position [71, 0]
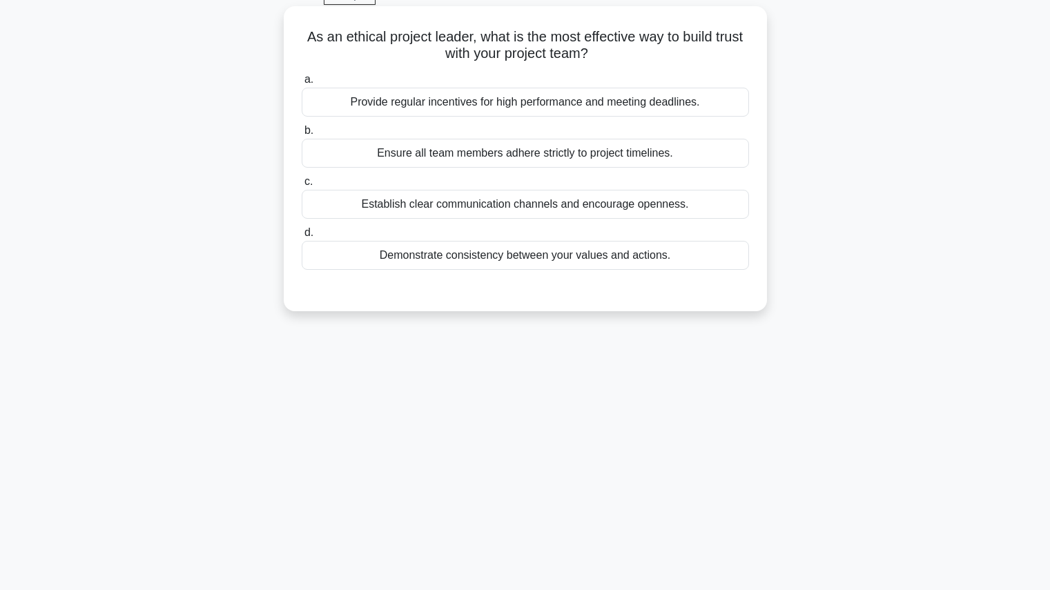
click at [578, 260] on div "Demonstrate consistency between your values and actions." at bounding box center [525, 255] width 447 height 29
click at [302, 237] on input "d. Demonstrate consistency between your values and actions." at bounding box center [302, 232] width 0 height 9
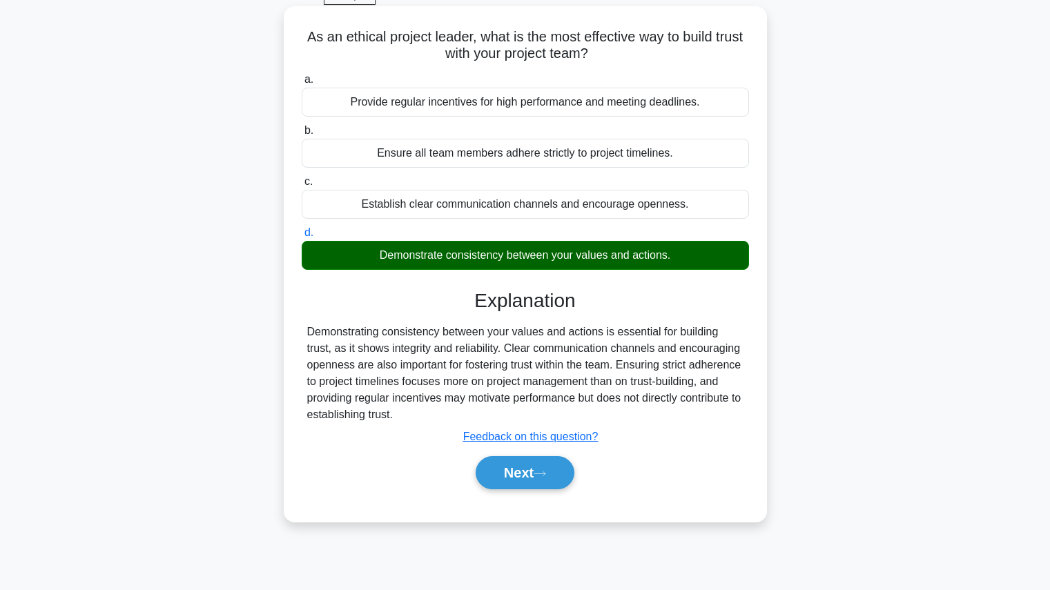
click at [569, 492] on div "Next" at bounding box center [525, 473] width 447 height 44
click at [564, 461] on button "Next" at bounding box center [524, 472] width 99 height 33
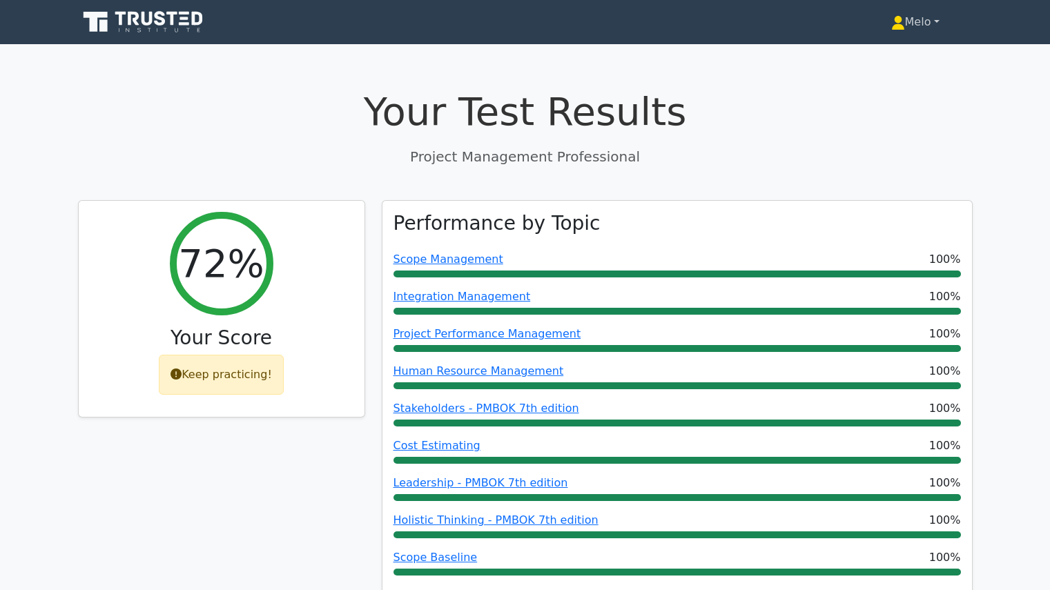
click at [899, 18] on link "Melo" at bounding box center [915, 22] width 115 height 28
click at [892, 59] on link "Profile" at bounding box center [912, 54] width 109 height 22
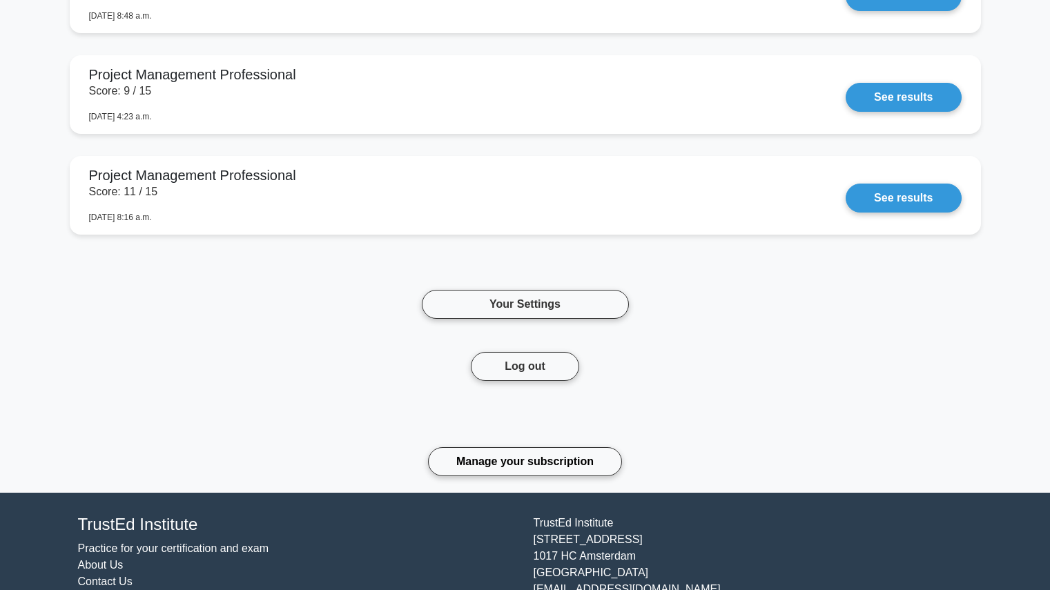
scroll to position [1675, 0]
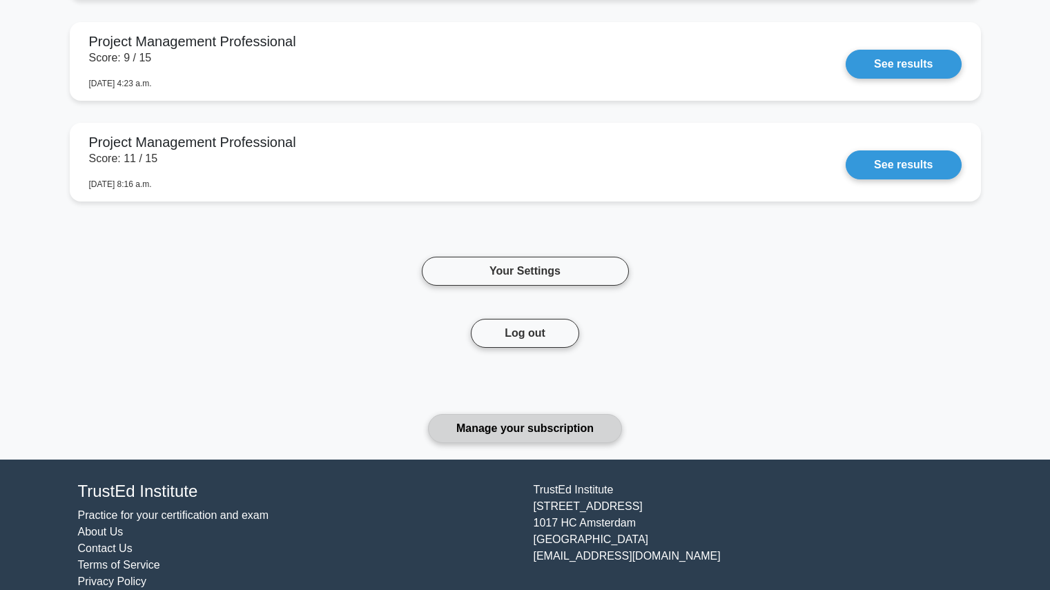
drag, startPoint x: 608, startPoint y: 391, endPoint x: 590, endPoint y: 420, distance: 34.7
click at [590, 420] on div "Your Settings Log out Manage your subscription" at bounding box center [525, 333] width 911 height 219
click at [590, 420] on link "Manage your subscription" at bounding box center [525, 428] width 194 height 29
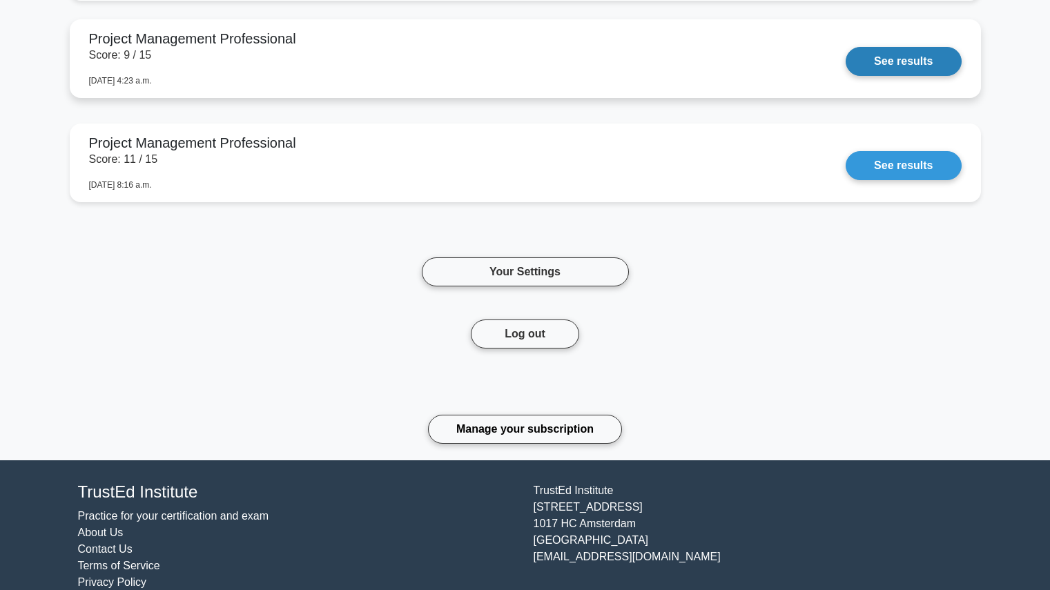
scroll to position [1675, 0]
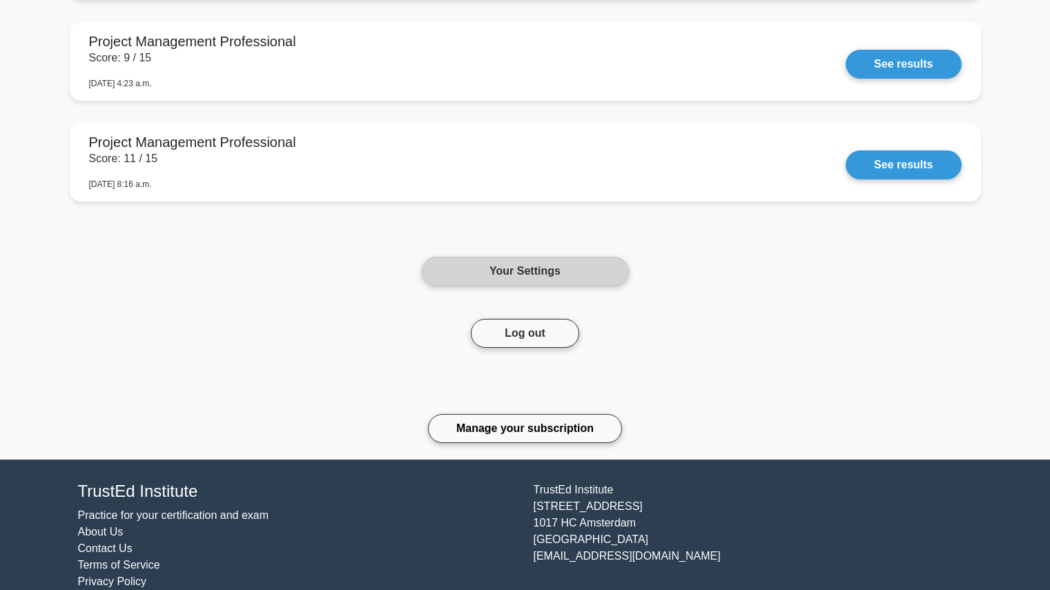
click at [607, 257] on link "Your Settings" at bounding box center [525, 271] width 207 height 29
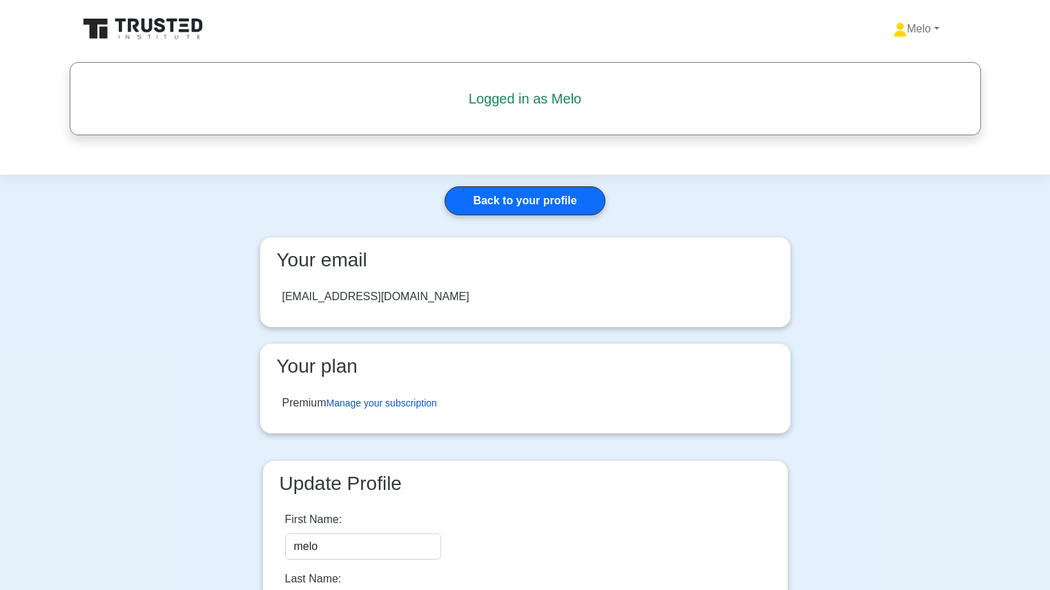
click at [420, 397] on link "Manage your subscription" at bounding box center [381, 402] width 110 height 11
